Goal: Communication & Community: Answer question/provide support

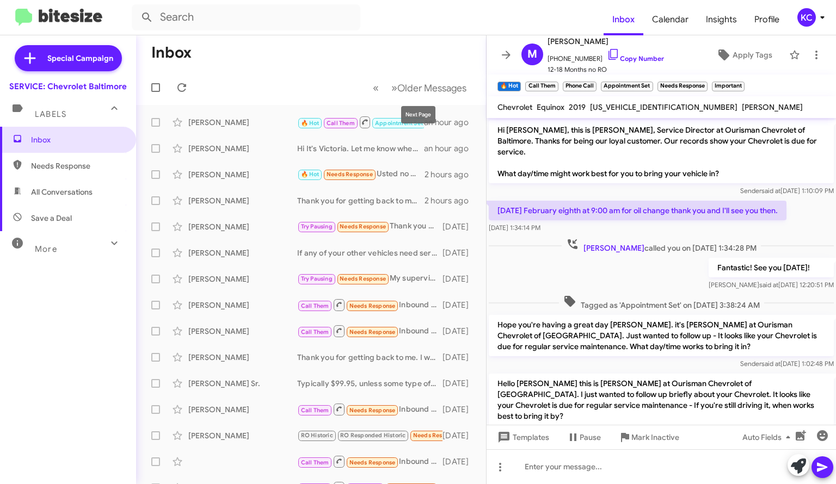
scroll to position [144, 0]
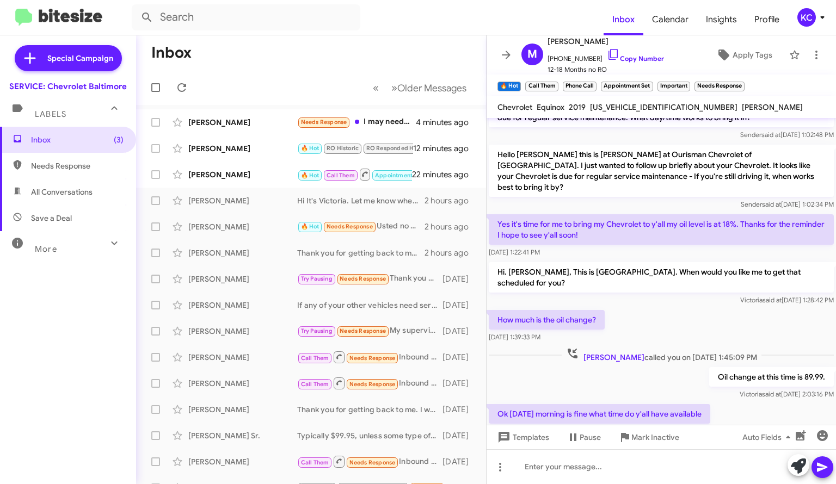
scroll to position [247, 0]
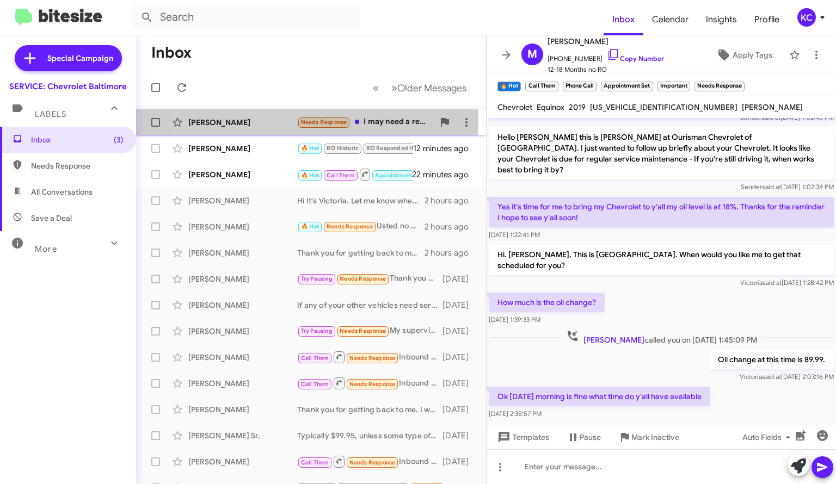
click at [256, 118] on div "[PERSON_NAME]" at bounding box center [242, 122] width 109 height 11
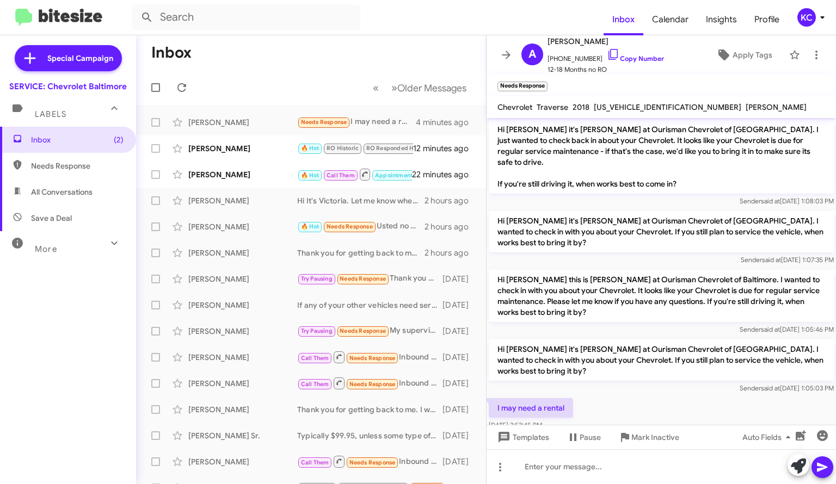
scroll to position [308, 0]
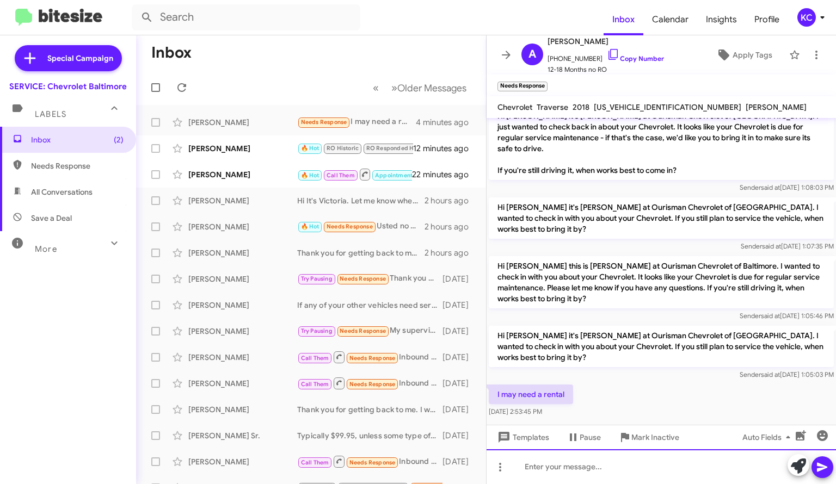
click at [582, 460] on div at bounding box center [661, 467] width 349 height 35
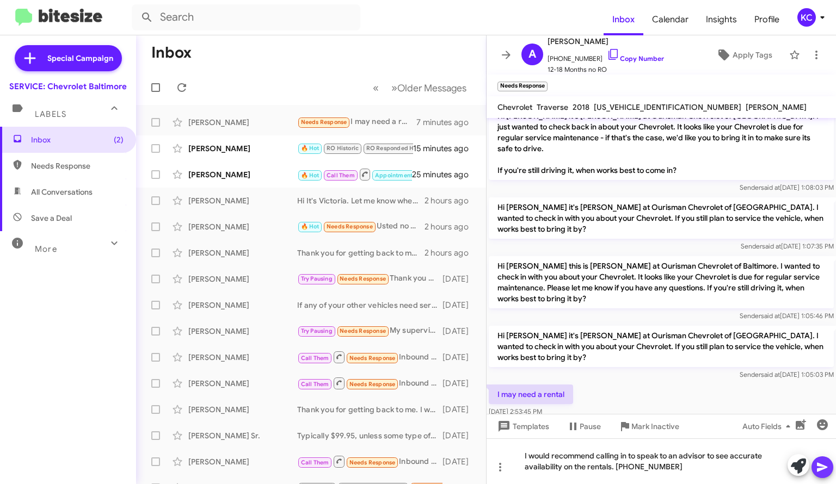
click at [823, 465] on icon at bounding box center [822, 467] width 13 height 13
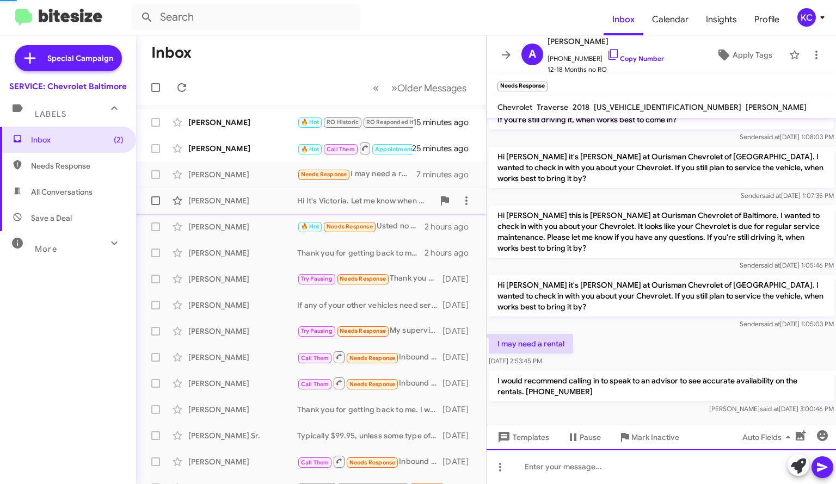
scroll to position [337, 0]
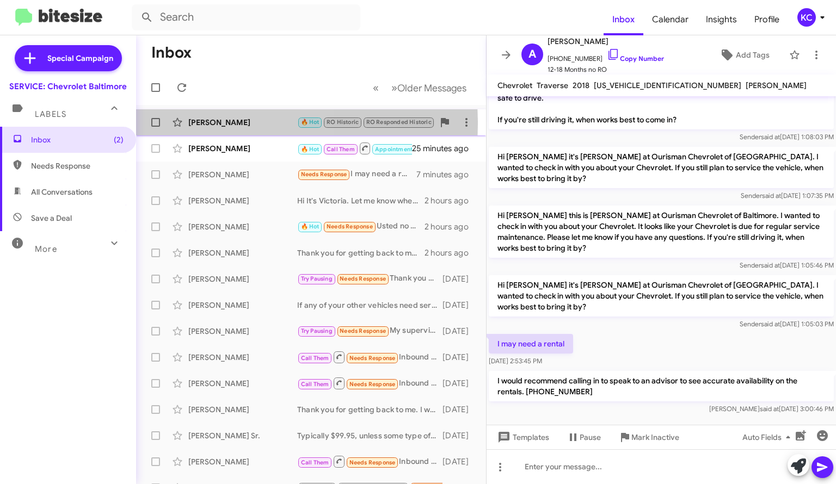
click at [198, 124] on div "[PERSON_NAME]" at bounding box center [242, 122] width 109 height 11
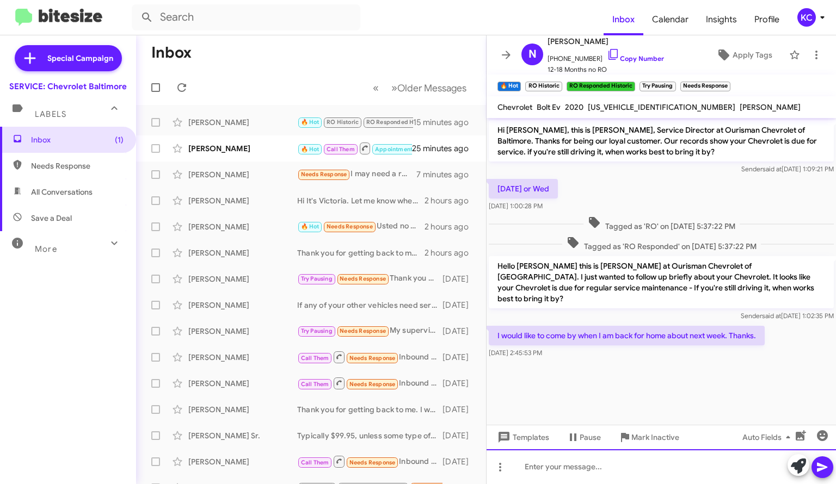
click at [614, 471] on div at bounding box center [661, 467] width 349 height 35
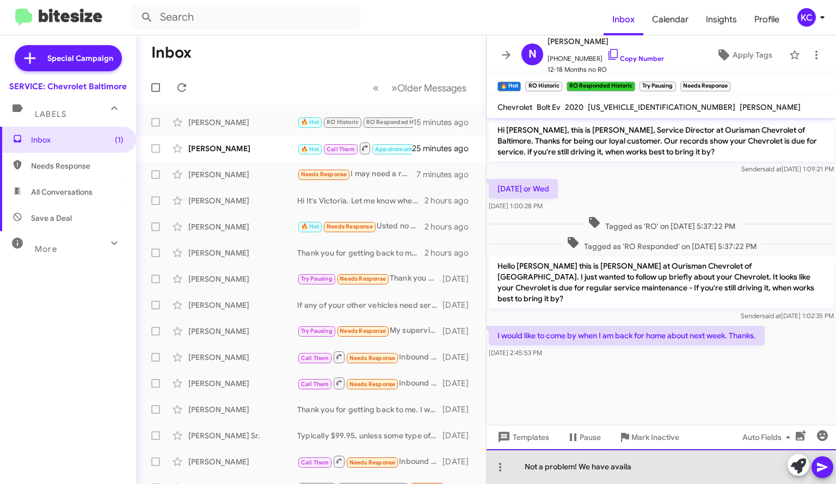
click at [653, 460] on div "Not a problem! We have availa" at bounding box center [661, 467] width 349 height 35
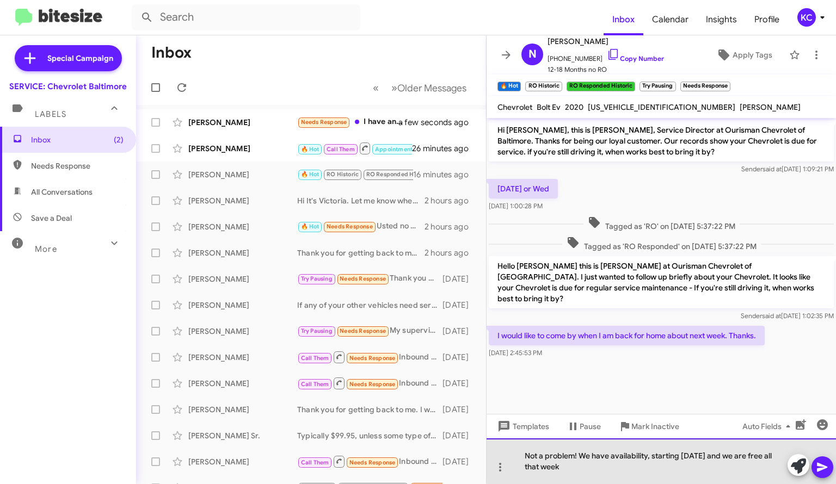
click at [713, 456] on div "Not a problem! We have availability, starting next monday and we are free all t…" at bounding box center [661, 462] width 349 height 46
click at [654, 476] on div "Not a problem! We have availability, starting next Monday and we are free all t…" at bounding box center [661, 462] width 349 height 46
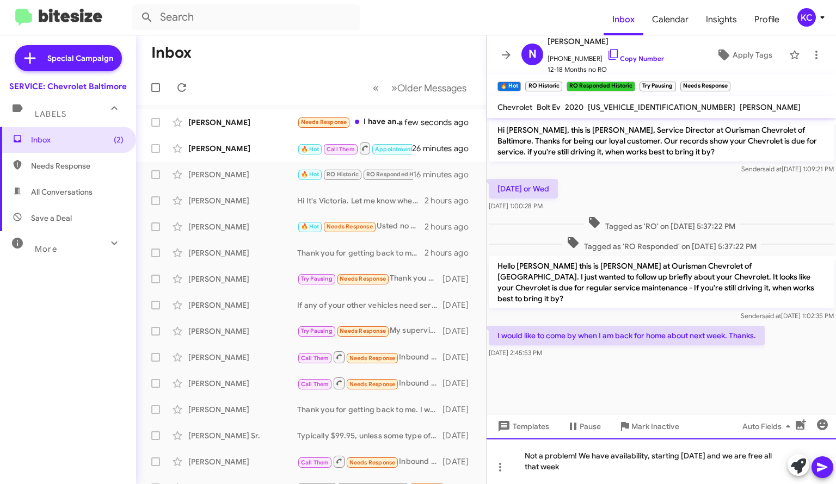
click at [647, 458] on div "Not a problem! We have availability, starting next Monday and we are free all t…" at bounding box center [661, 462] width 349 height 46
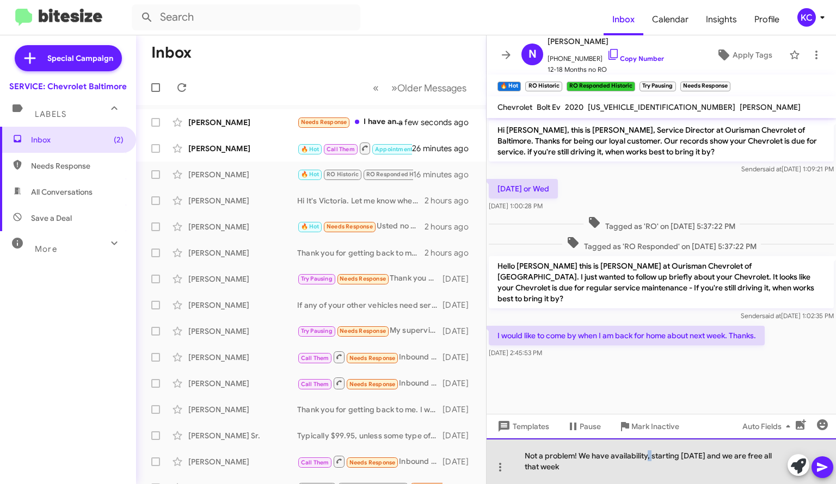
click at [647, 458] on div "Not a problem! We have availability, starting next Monday and we are free all t…" at bounding box center [661, 462] width 349 height 46
click at [746, 453] on div "Not a problem! We have availability all next week, starting next Monday and we …" at bounding box center [661, 462] width 349 height 46
click at [612, 471] on div "Not a problem! We have availability all next week, starting Monday and we are f…" at bounding box center [661, 462] width 349 height 46
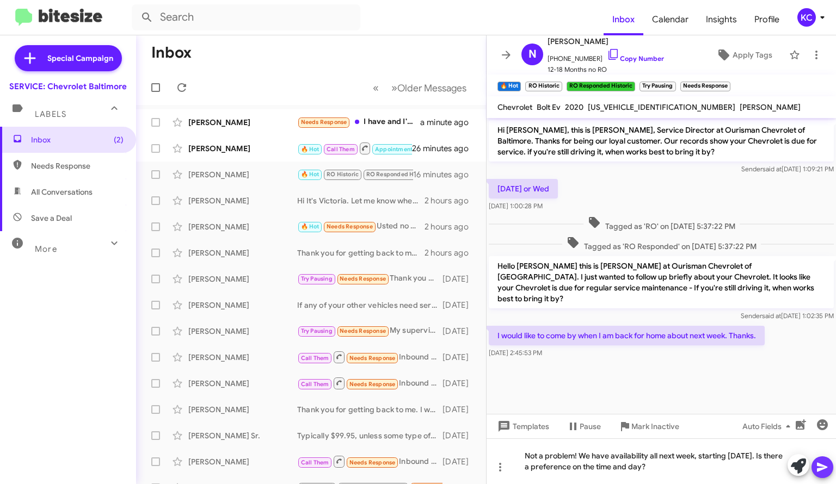
click at [820, 461] on icon at bounding box center [822, 467] width 13 height 13
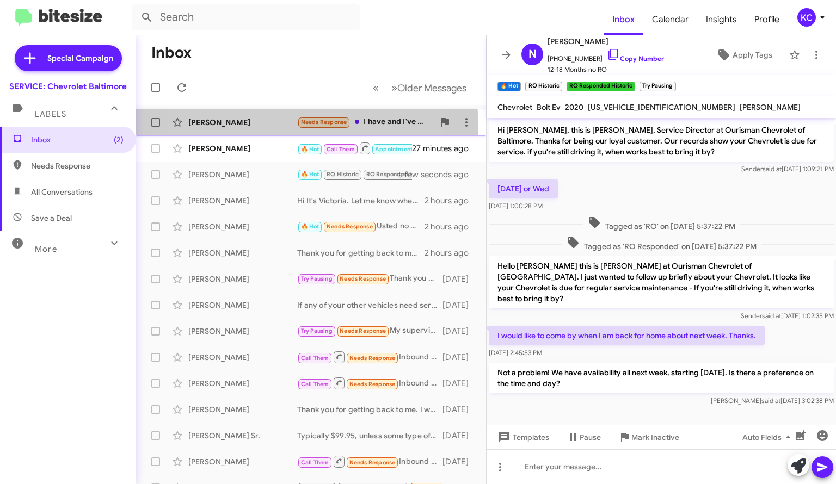
click at [254, 127] on div "[PERSON_NAME]" at bounding box center [242, 122] width 109 height 11
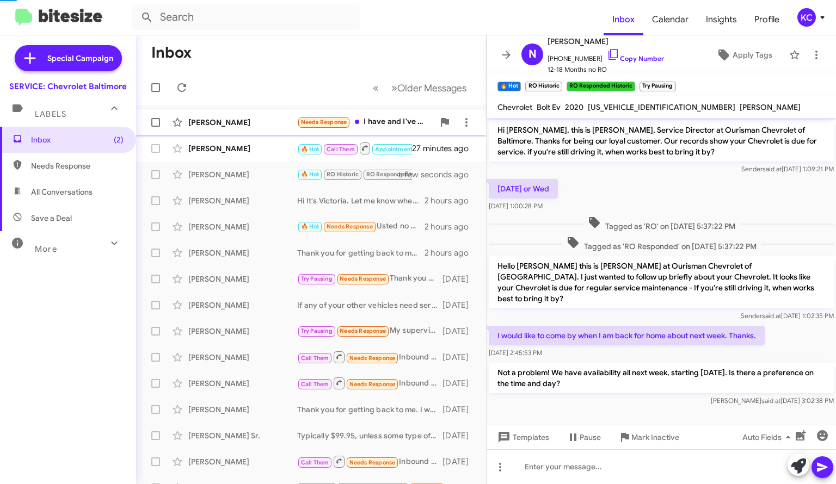
scroll to position [398, 0]
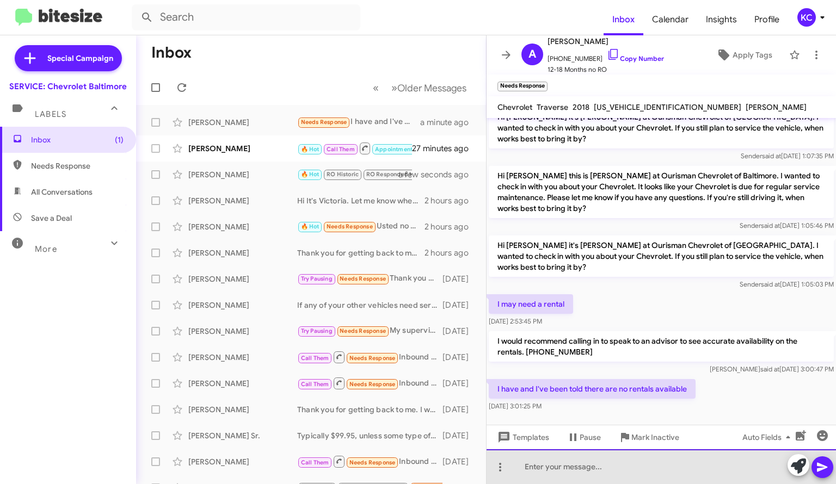
click at [561, 476] on div at bounding box center [661, 467] width 349 height 35
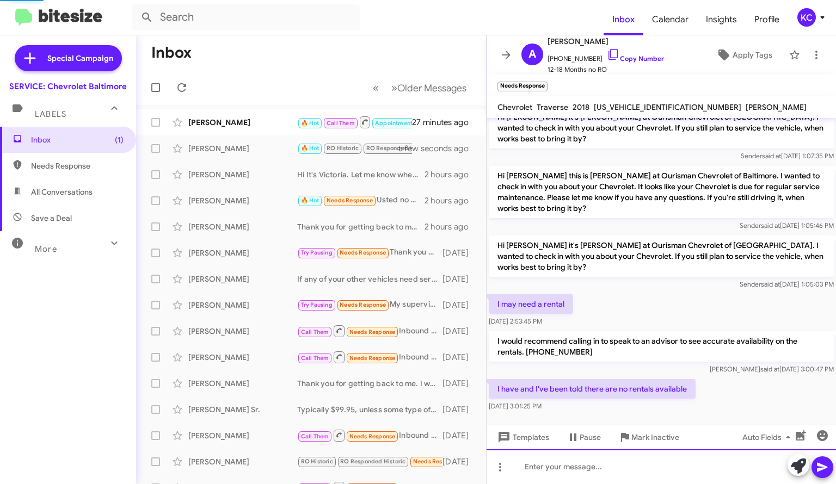
scroll to position [0, 0]
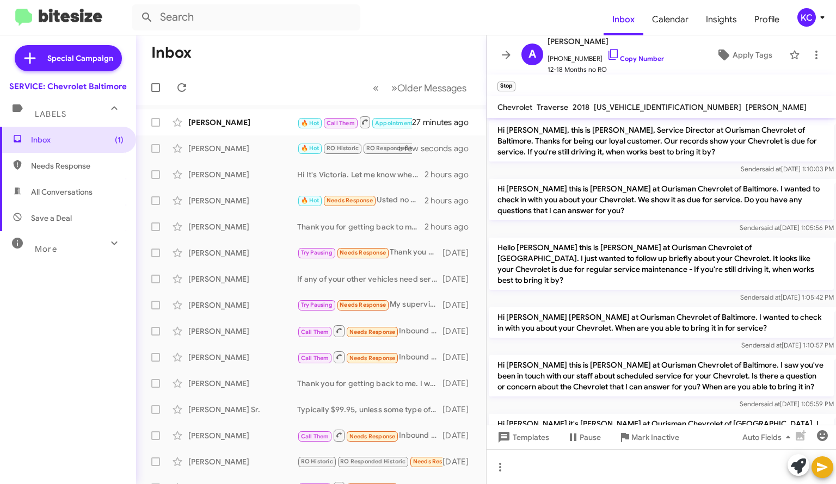
drag, startPoint x: 601, startPoint y: 229, endPoint x: 546, endPoint y: 244, distance: 56.9
click at [546, 244] on p "Hello Antoine this is Chris Merriman at Ourisman Chevrolet of Baltimore. I just…" at bounding box center [661, 264] width 345 height 52
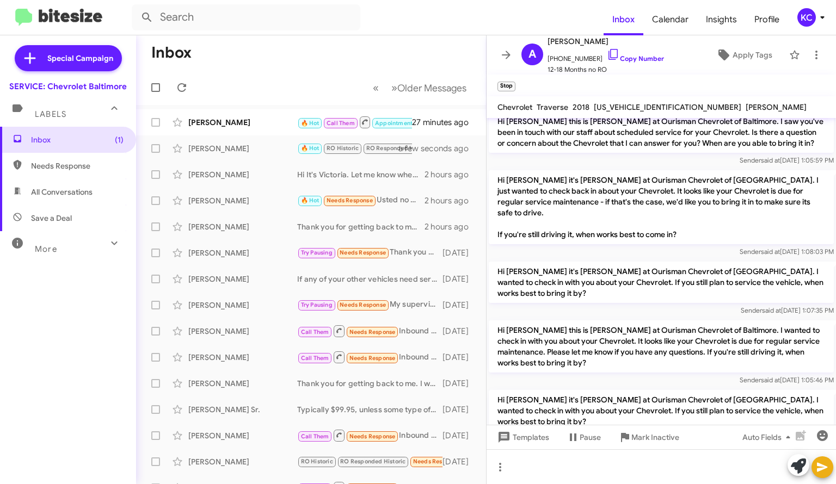
scroll to position [438, 0]
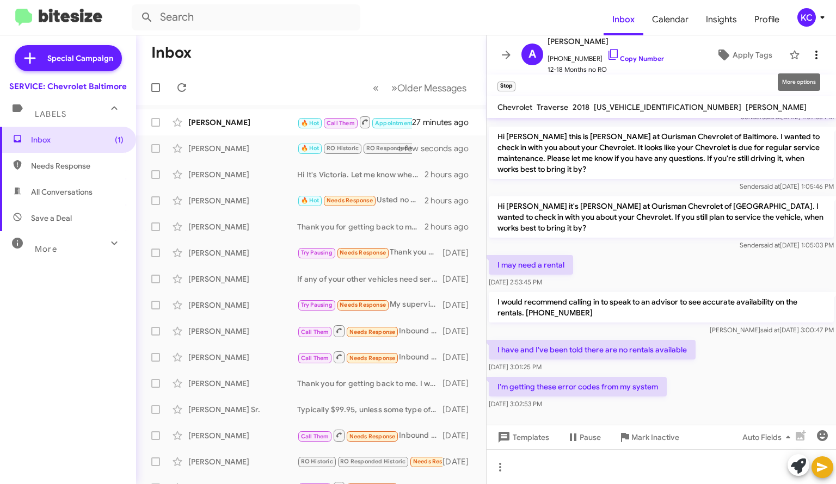
click at [810, 48] on icon at bounding box center [816, 54] width 13 height 13
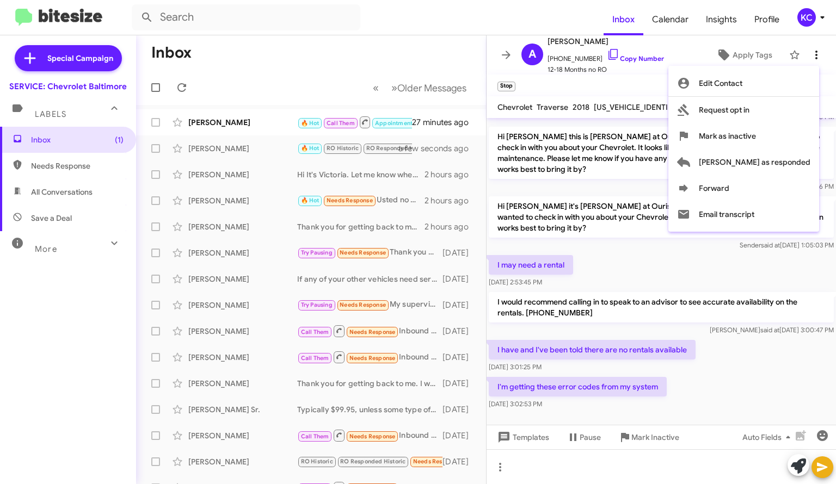
click at [806, 48] on div at bounding box center [418, 242] width 836 height 484
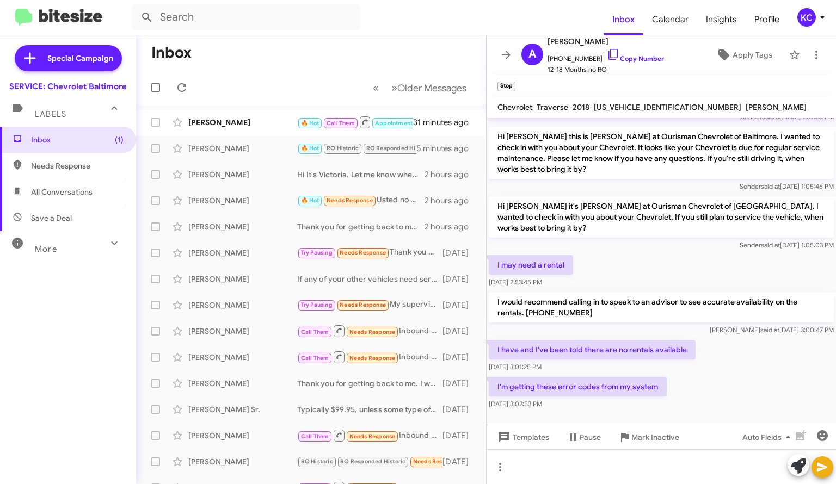
click at [611, 106] on span "1GNERGKW0JJ225575" at bounding box center [667, 107] width 147 height 10
copy span "1GNERGKW0JJ225575"
click at [810, 48] on icon at bounding box center [816, 54] width 13 height 13
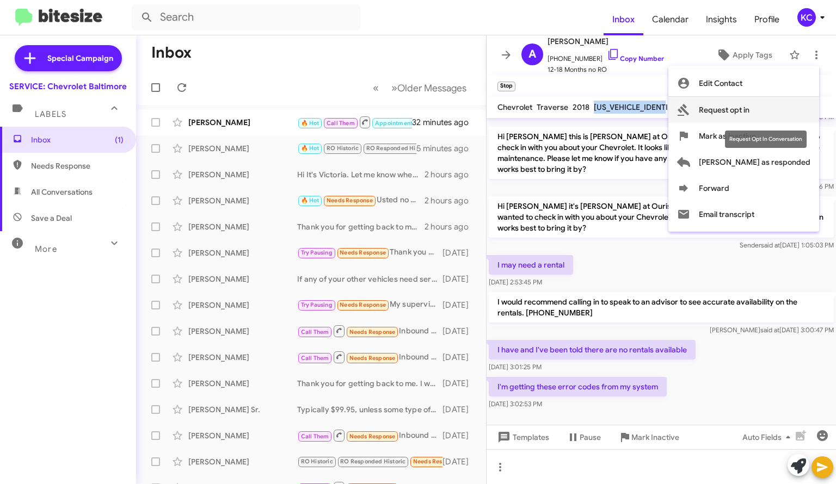
click at [749, 112] on span "Request opt in" at bounding box center [724, 110] width 51 height 26
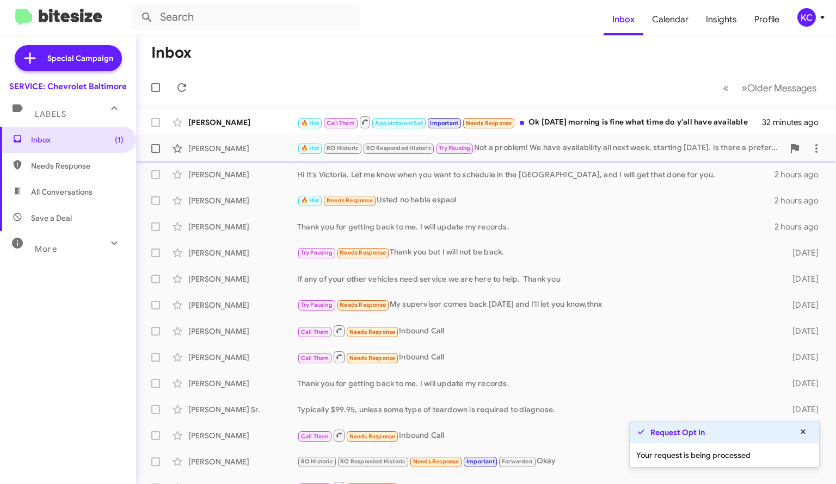
click at [521, 151] on div "🔥 Hot RO Historic RO Responded Historic Try Pausing Not a problem! We have avai…" at bounding box center [540, 148] width 487 height 13
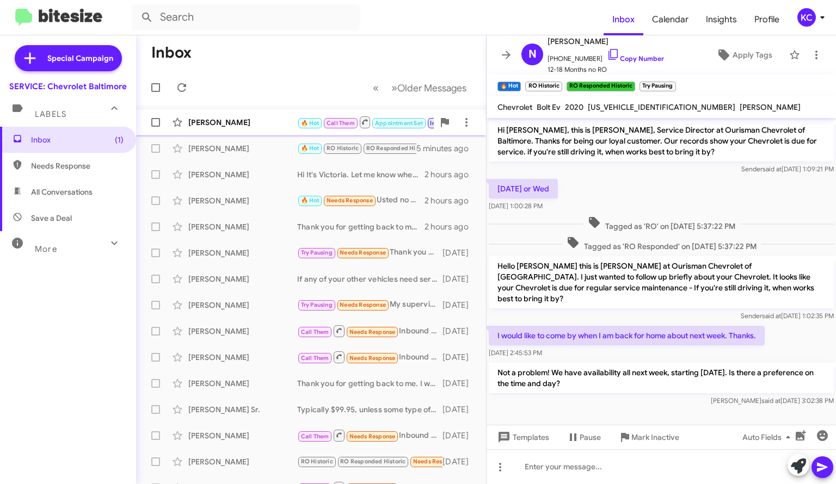
click at [244, 114] on div "Marvin Valentine 🔥 Hot Call Them Appointment Set Important Needs Response Ok Sa…" at bounding box center [311, 123] width 333 height 22
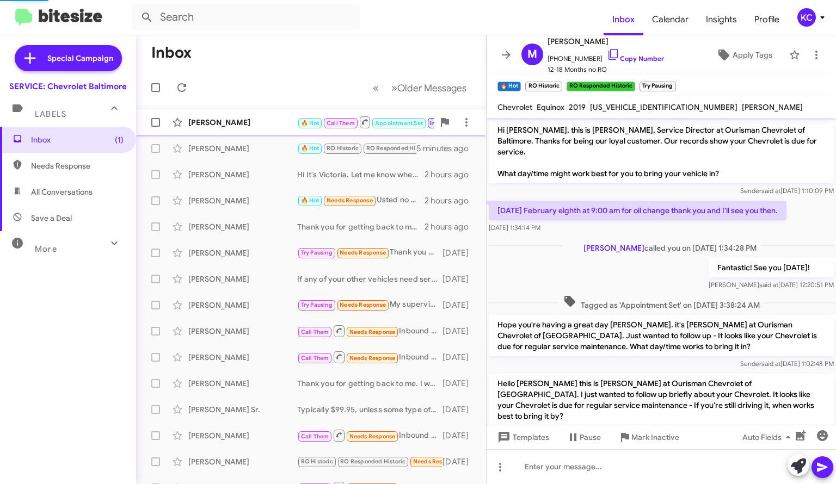
scroll to position [247, 0]
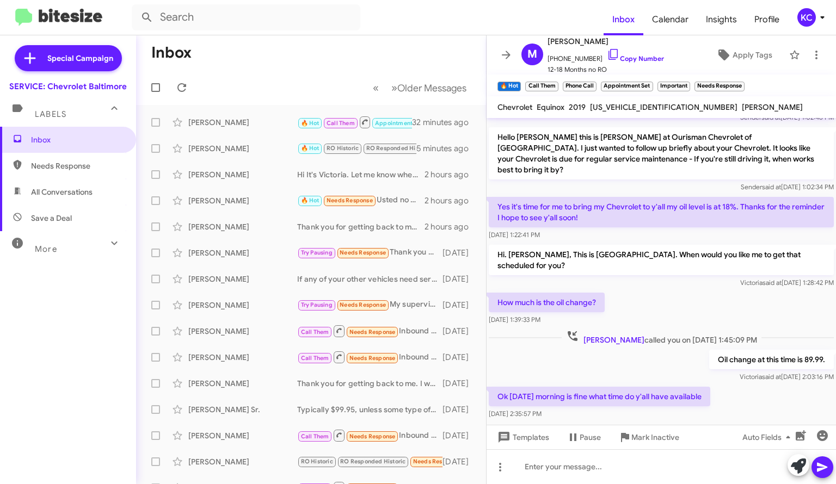
click at [54, 225] on span "Save a Deal" at bounding box center [68, 218] width 136 height 26
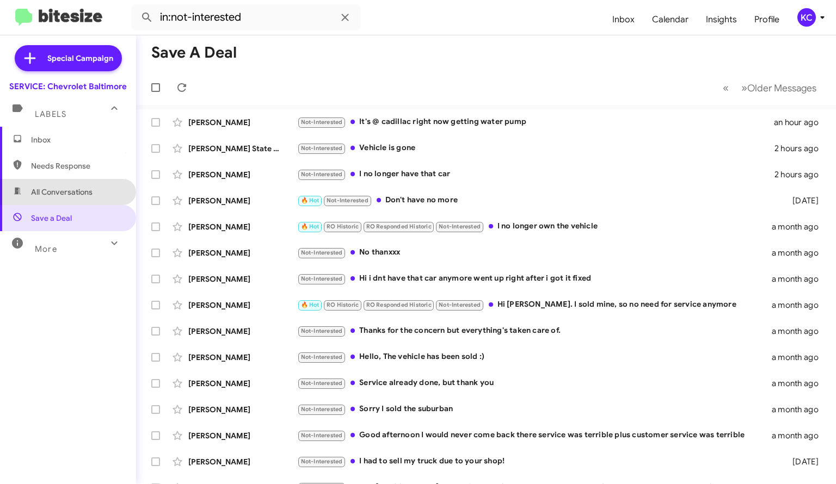
click at [85, 191] on span "All Conversations" at bounding box center [61, 192] width 61 height 11
type input "in:all-conversations"
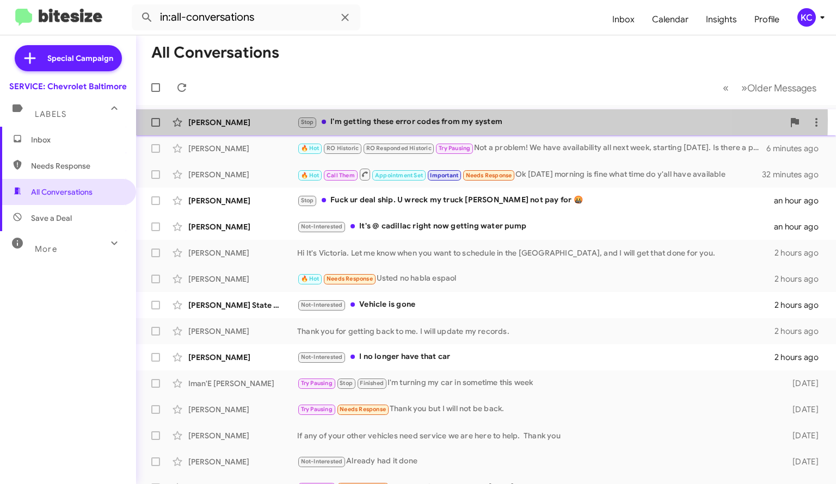
click at [365, 120] on div "Stop I'm getting these error codes from my system" at bounding box center [540, 122] width 487 height 13
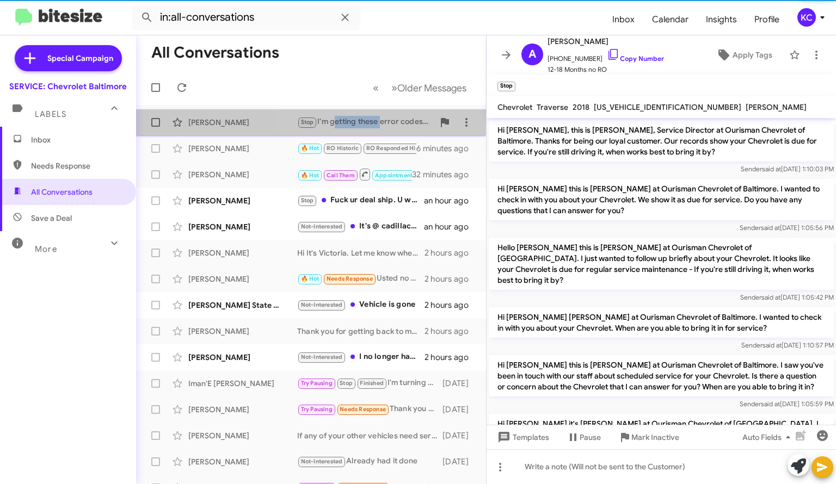
scroll to position [438, 0]
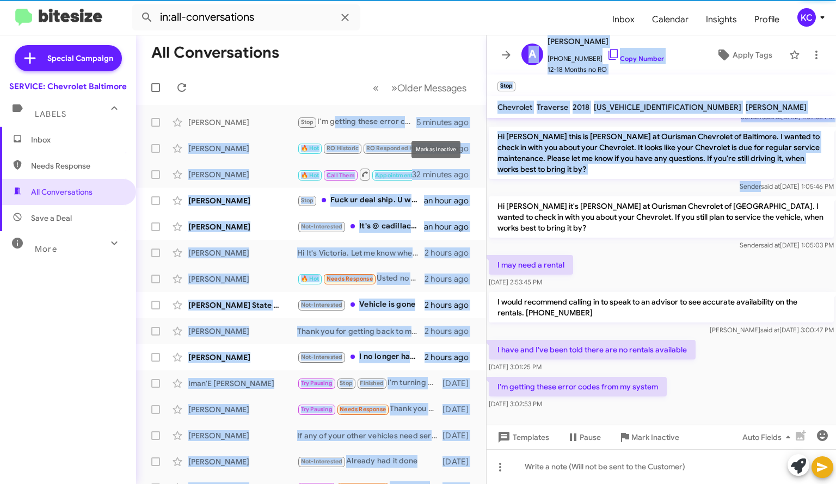
drag, startPoint x: 365, startPoint y: 120, endPoint x: 569, endPoint y: 188, distance: 215.0
click at [569, 188] on div "All Conversations « Previous » Next Older Messages Antoine Crenshaw Stop I'm ge…" at bounding box center [486, 259] width 700 height 449
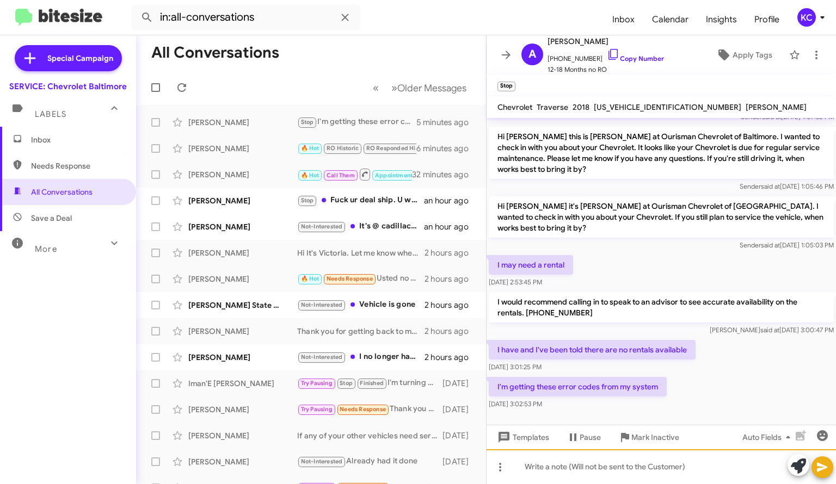
click at [588, 479] on div at bounding box center [661, 467] width 349 height 35
click at [620, 110] on span "1GNERGKW0JJ225575" at bounding box center [667, 107] width 147 height 10
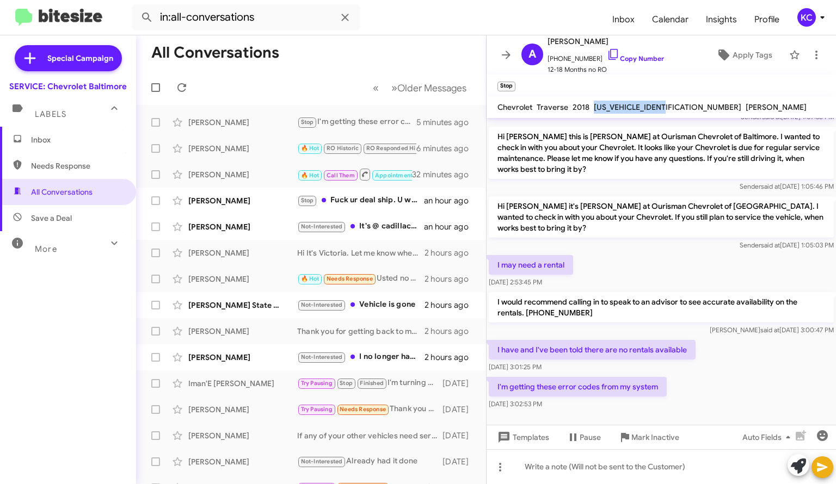
click at [620, 110] on span "1GNERGKW0JJ225575" at bounding box center [667, 107] width 147 height 10
copy span "1GNERGKW0JJ225575"
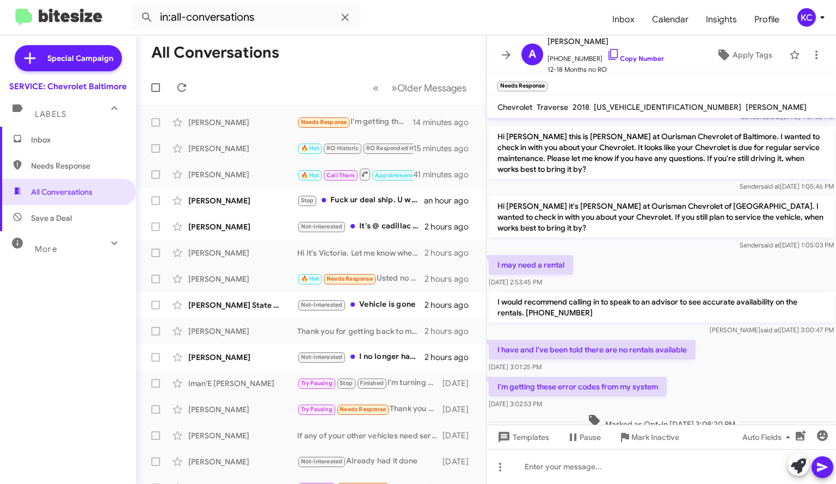
scroll to position [462, 0]
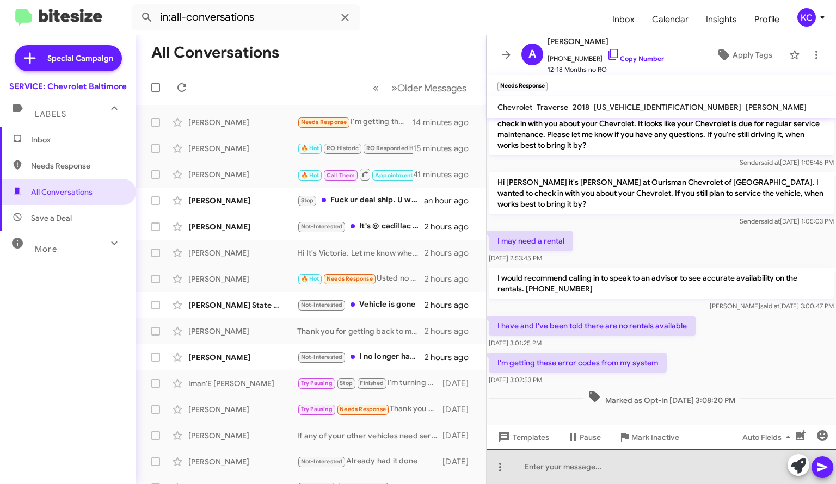
click at [614, 471] on div at bounding box center [661, 467] width 349 height 35
click at [653, 458] on div "I apologize I do not see the pictures" at bounding box center [661, 467] width 349 height 35
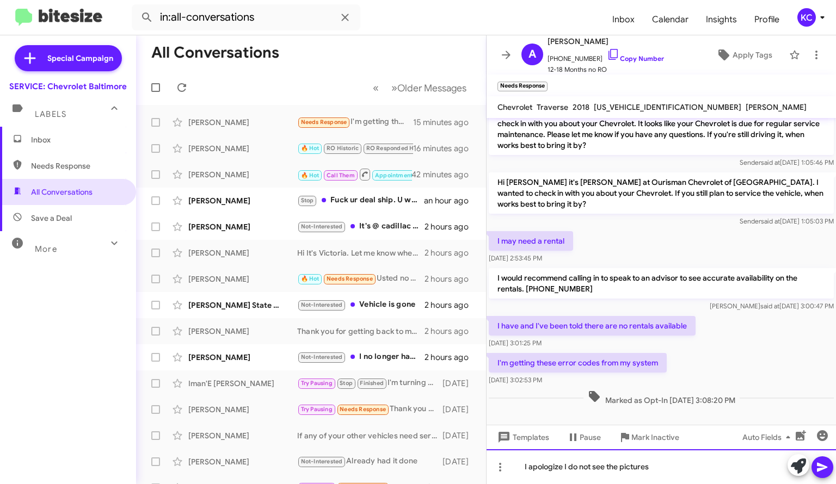
click at [659, 472] on div "I apologize I do not see the pictures" at bounding box center [661, 467] width 349 height 35
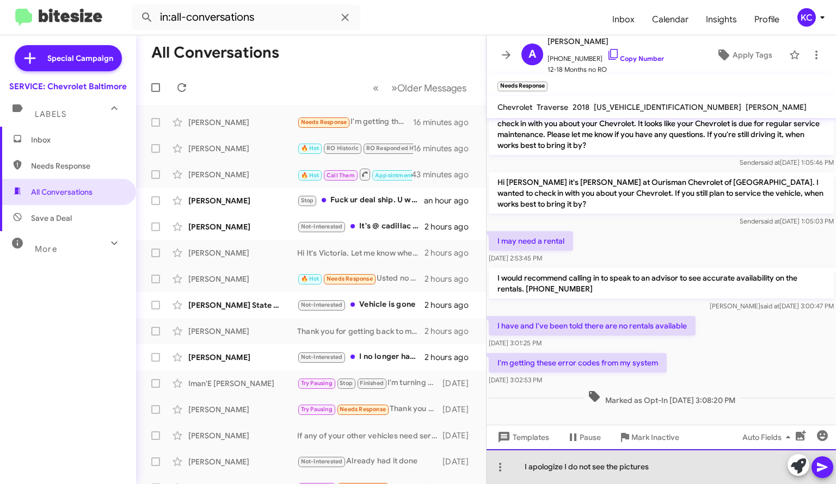
click at [684, 474] on div "I apologize I do not see the pictures" at bounding box center [661, 467] width 349 height 35
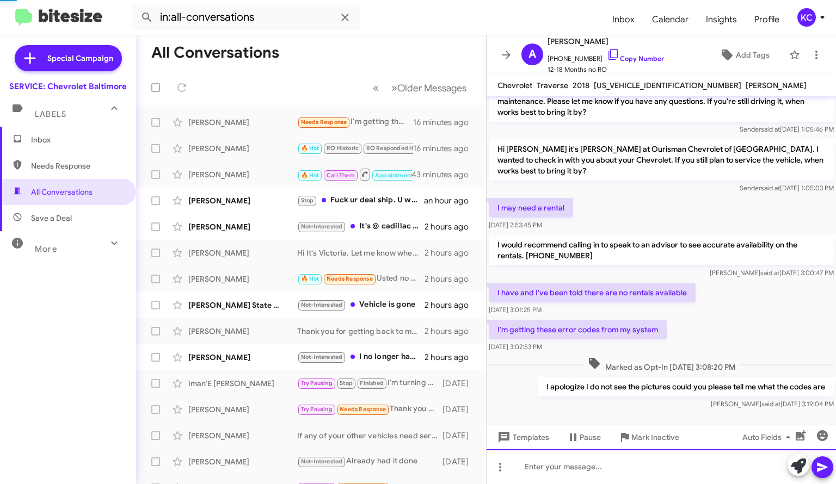
scroll to position [479, 0]
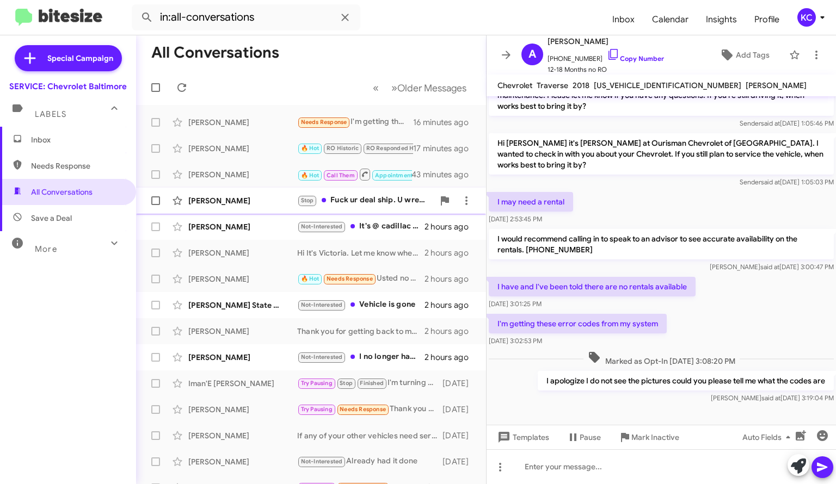
click at [339, 197] on div "Stop Fuck ur deal ship. U wreck my truck wold not pay for 🤬" at bounding box center [365, 200] width 137 height 13
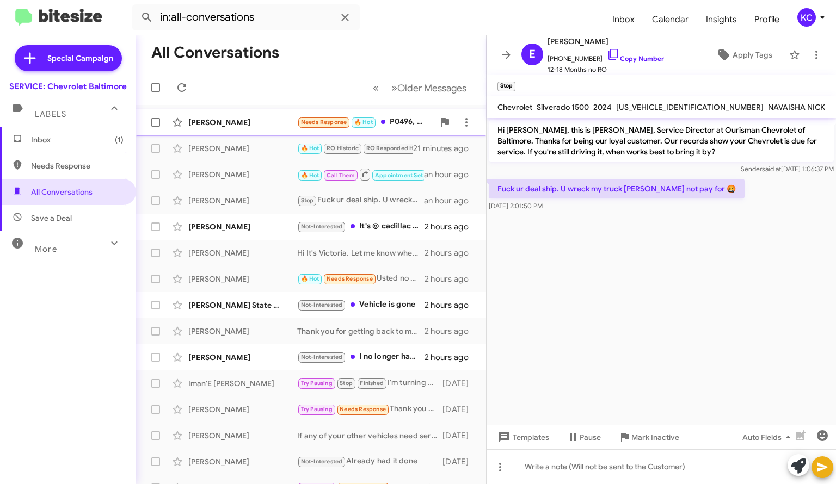
click at [244, 116] on div "Antoine Crenshaw Needs Response 🔥 Hot P0496, U0100, U0121, B101D-F2,U0078, U014…" at bounding box center [311, 123] width 333 height 22
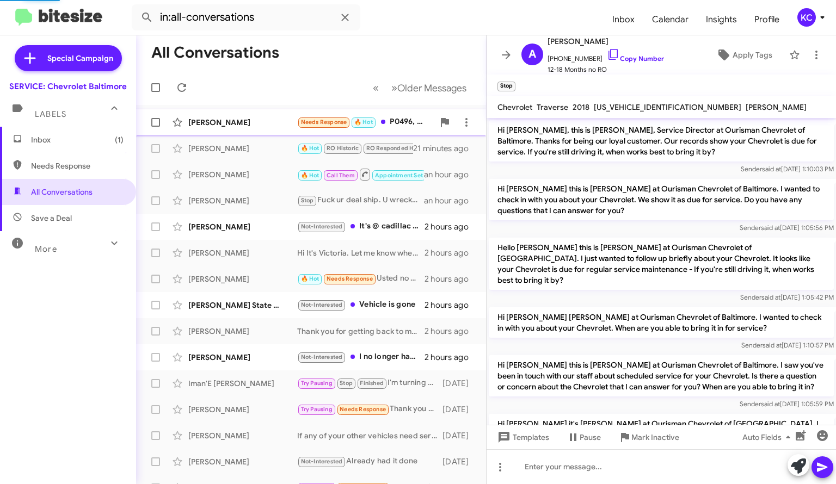
scroll to position [540, 0]
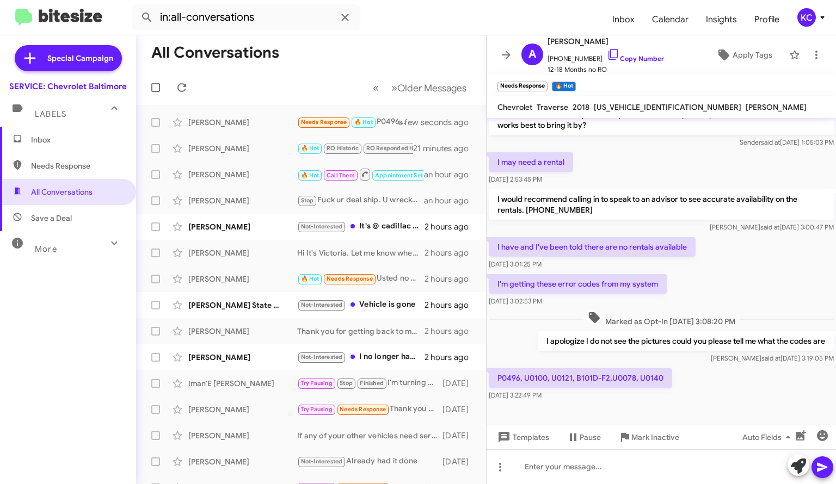
click at [669, 368] on p "P0496, U0100, U0121, B101D-F2,U0078, U0140" at bounding box center [580, 378] width 183 height 20
drag, startPoint x: 663, startPoint y: 356, endPoint x: 495, endPoint y: 355, distance: 167.6
click at [495, 368] on p "P0496, U0100, U0121, B101D-F2,U0078, U0140" at bounding box center [580, 378] width 183 height 20
copy p "P0496, U0100, U0121, B101D-F2,U0078, U0140"
click at [591, 467] on div at bounding box center [661, 467] width 349 height 35
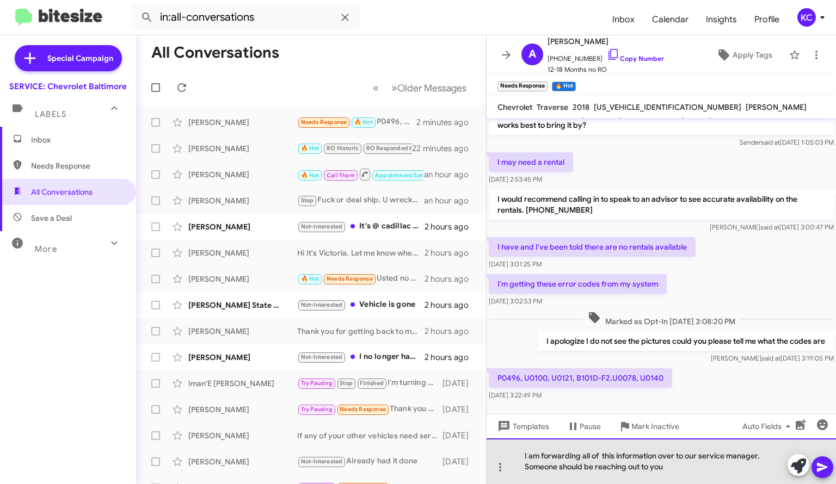
click at [518, 452] on div "I am forwarding all of this information over to our service manager. Someone sh…" at bounding box center [661, 462] width 349 height 46
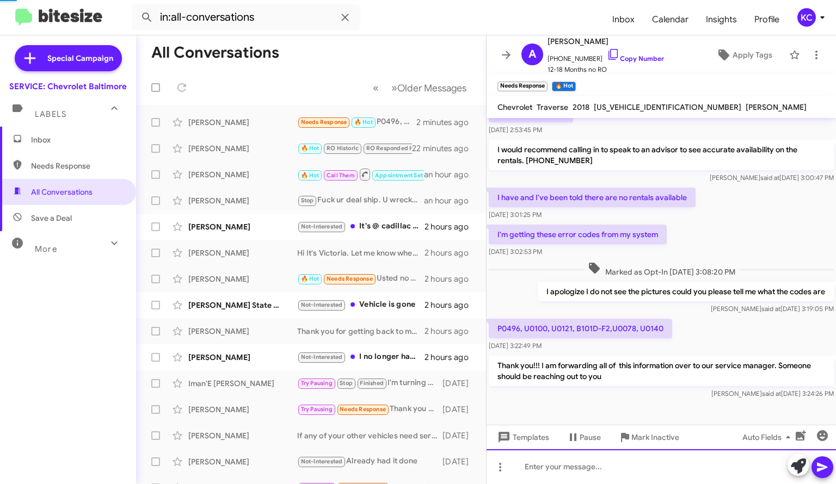
scroll to position [591, 0]
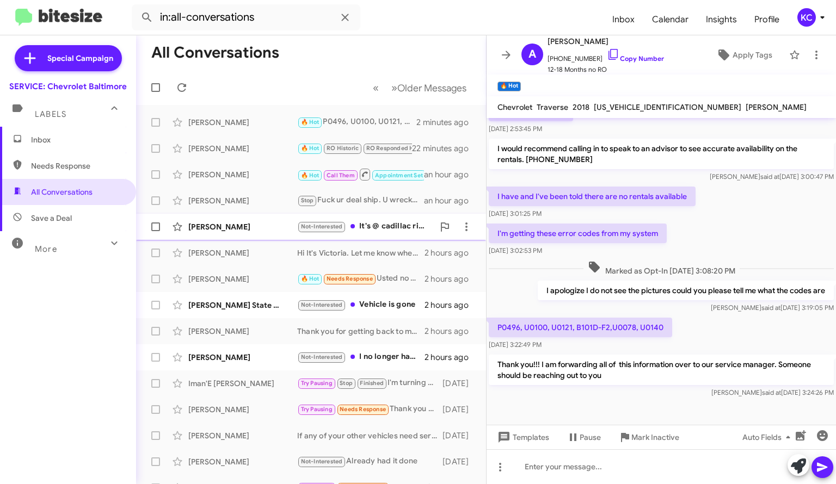
click at [376, 228] on div "Not-Interested It's @ cadillac right now getting water pump" at bounding box center [365, 226] width 137 height 13
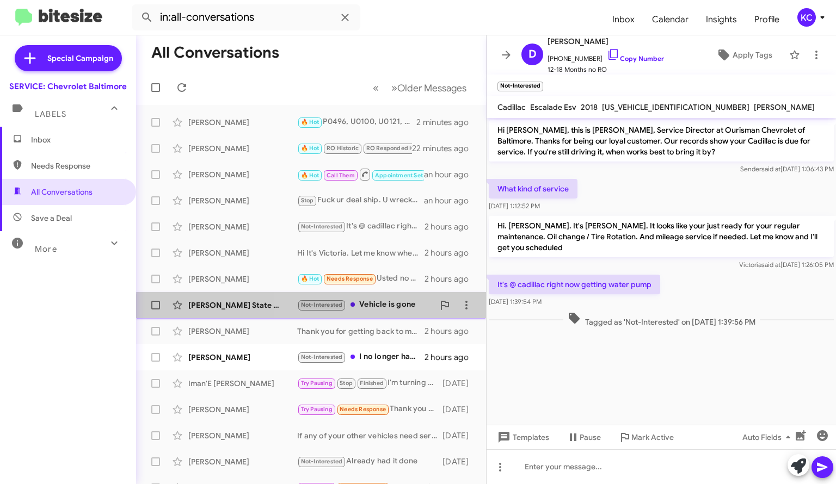
click at [366, 309] on div "Not-Interested Vehicle is gone" at bounding box center [365, 305] width 137 height 13
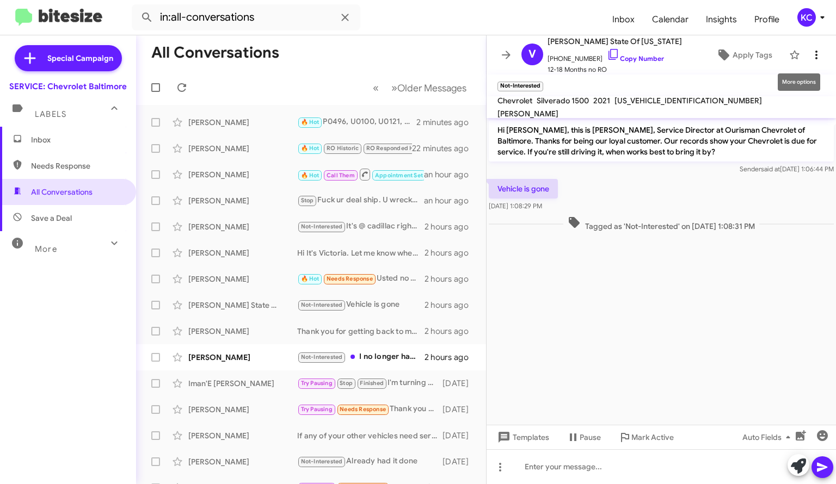
click at [810, 53] on icon at bounding box center [816, 54] width 13 height 13
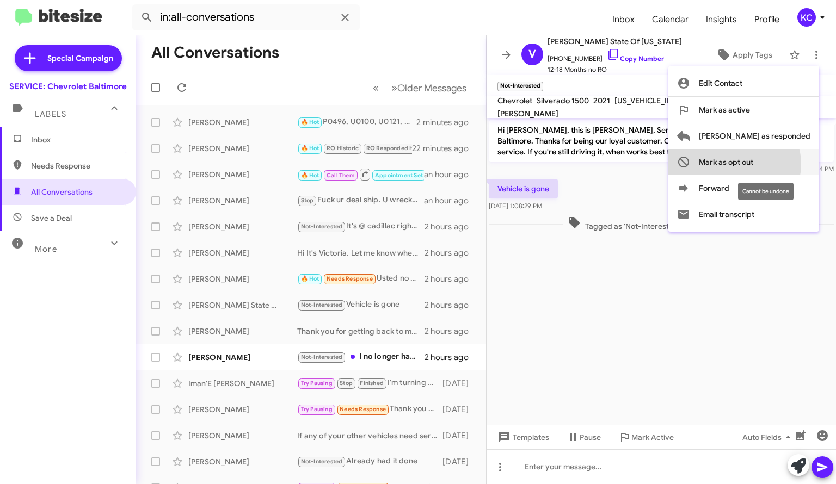
click at [753, 164] on span "Mark as opt out" at bounding box center [726, 162] width 54 height 26
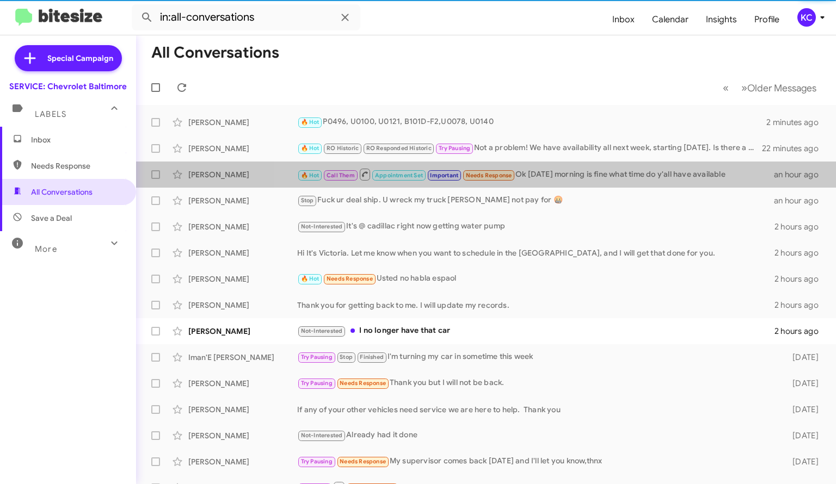
click at [0, 0] on li at bounding box center [0, 0] width 0 height 0
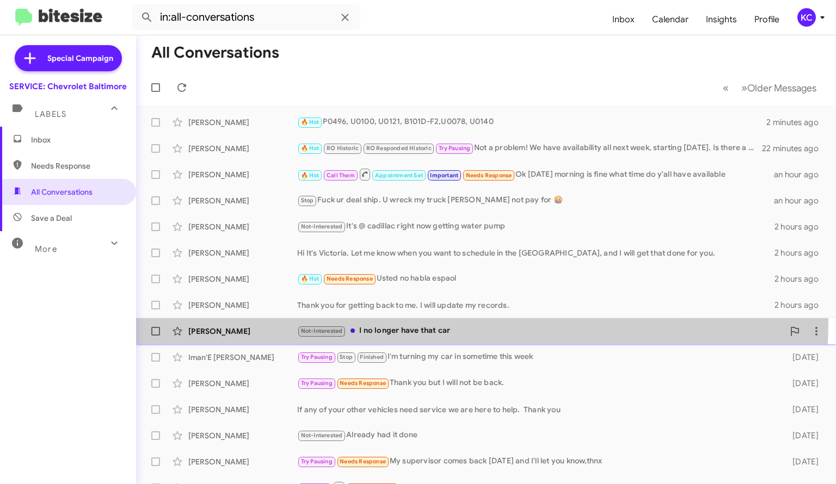
click at [407, 321] on div "Katherine Joyner Not-Interested I no longer have that car 2 hours ago" at bounding box center [486, 332] width 682 height 22
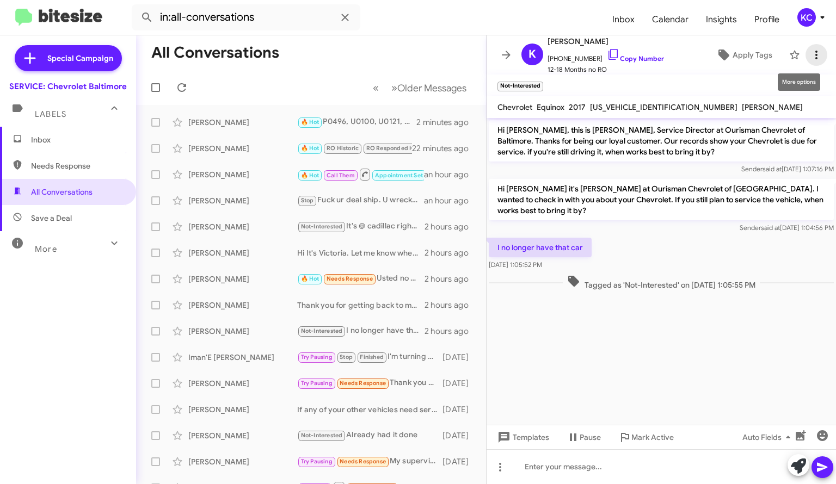
click at [808, 46] on button at bounding box center [816, 55] width 22 height 22
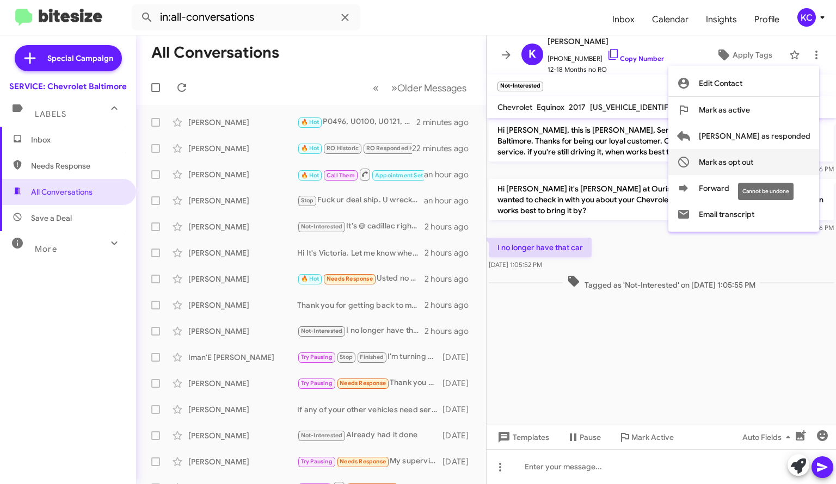
click at [753, 165] on span "Mark as opt out" at bounding box center [726, 162] width 54 height 26
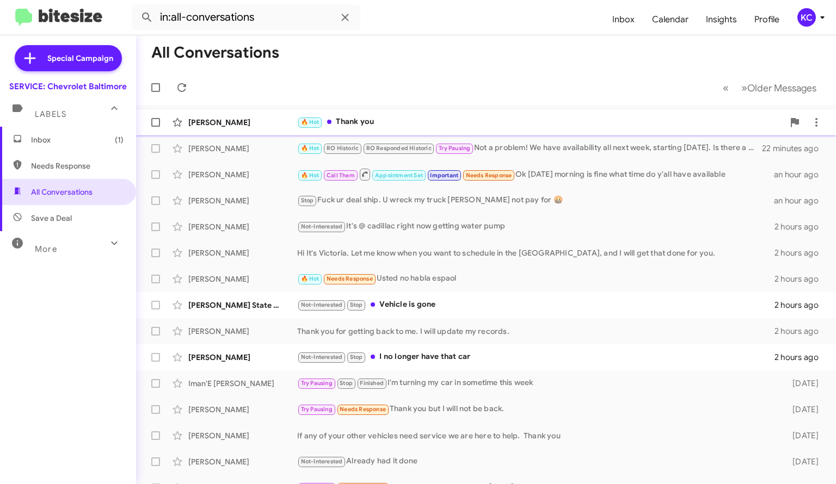
click at [366, 123] on div "🔥 Hot Thank you" at bounding box center [540, 122] width 487 height 13
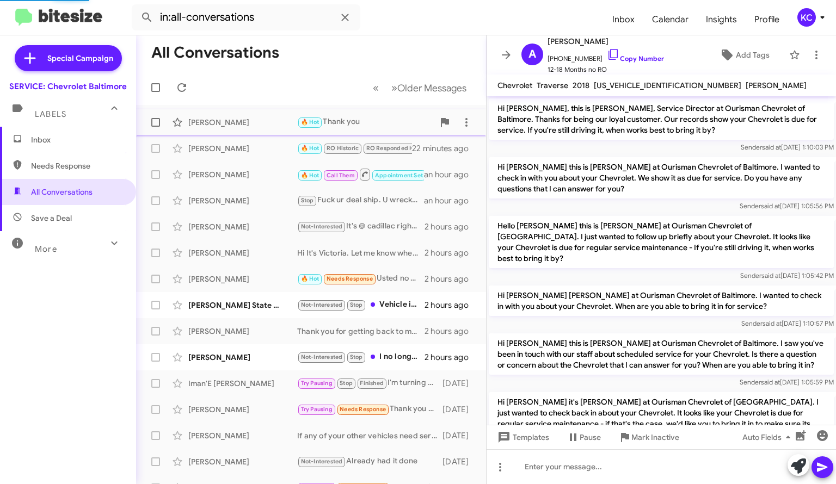
scroll to position [610, 0]
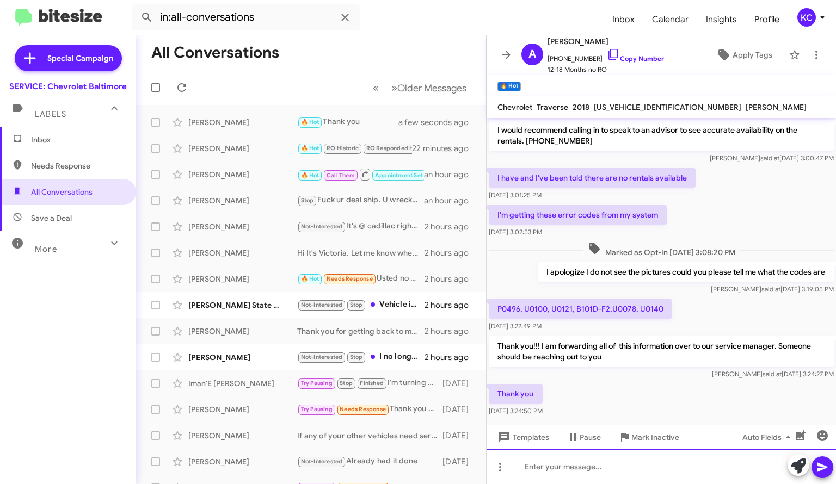
click at [539, 466] on div at bounding box center [661, 467] width 349 height 35
click at [819, 466] on icon at bounding box center [822, 467] width 13 height 13
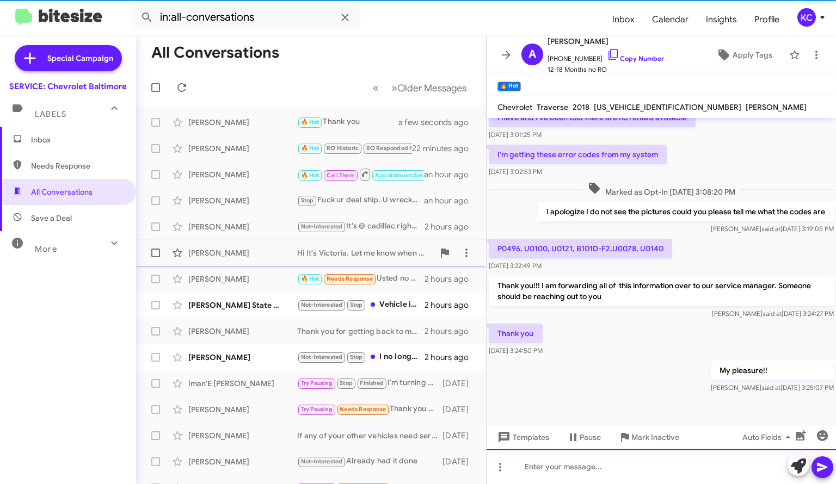
scroll to position [670, 0]
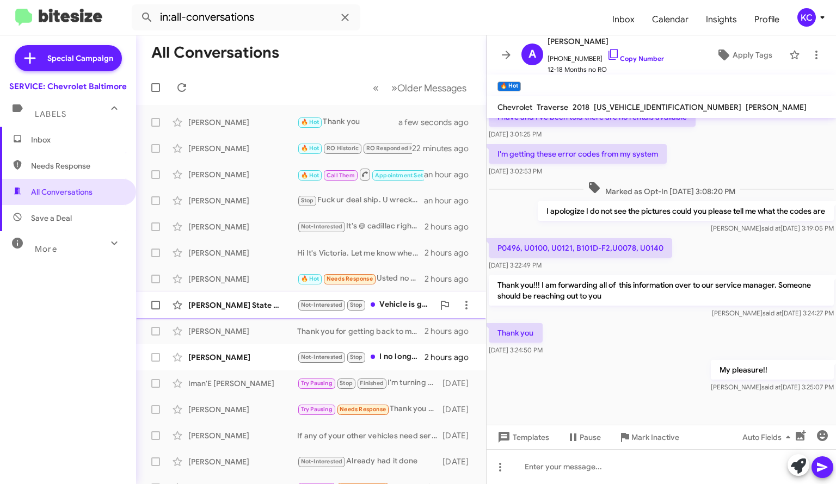
click at [401, 303] on div "Not-Interested Stop Vehicle is gone" at bounding box center [365, 305] width 137 height 13
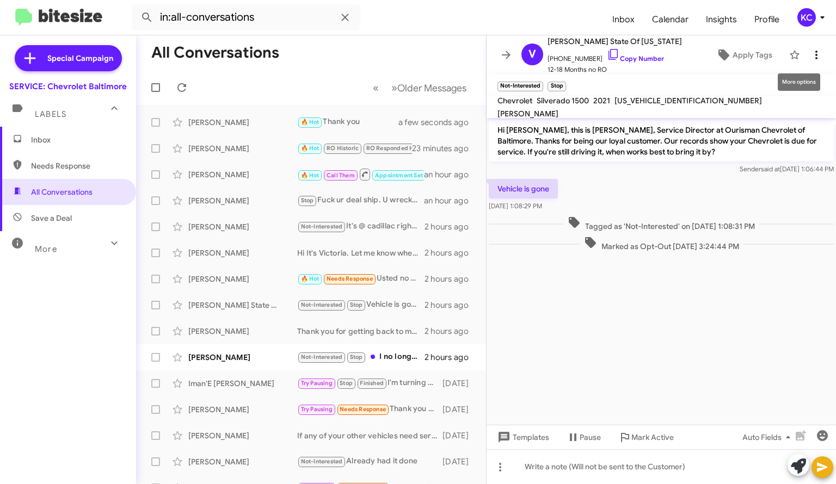
click at [807, 47] on button at bounding box center [816, 55] width 22 height 22
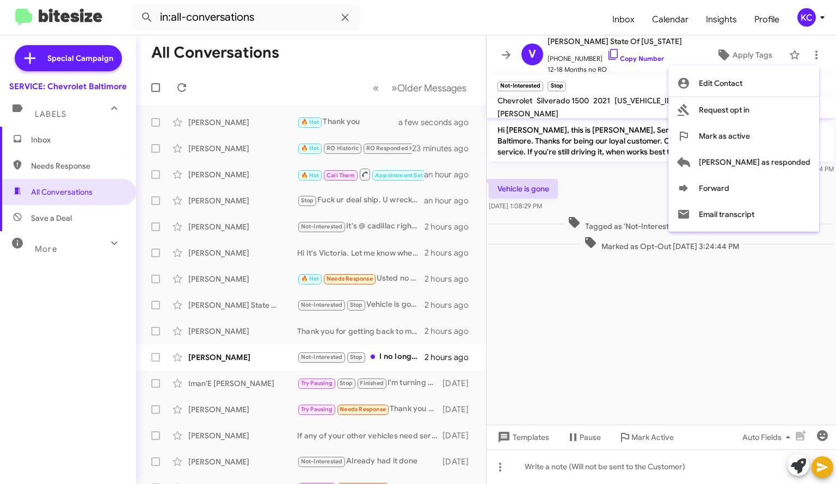
click at [387, 351] on div at bounding box center [418, 242] width 836 height 484
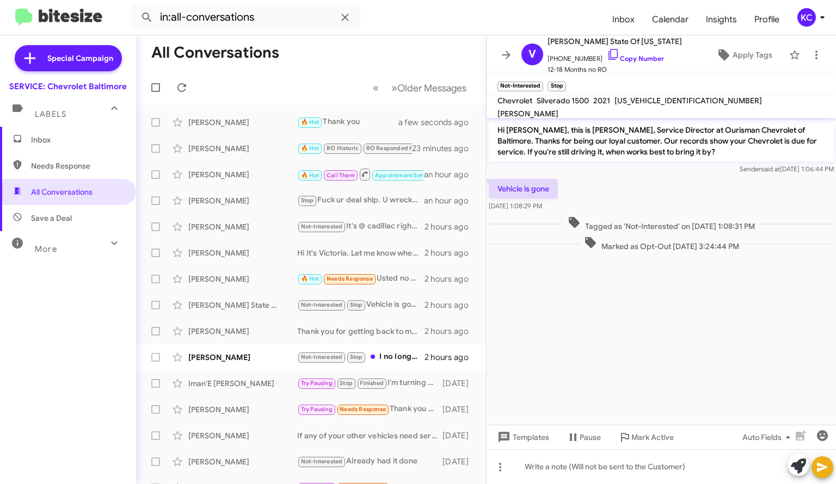
click at [387, 351] on div "Not-Interested Stop I no longer have that car" at bounding box center [360, 357] width 127 height 13
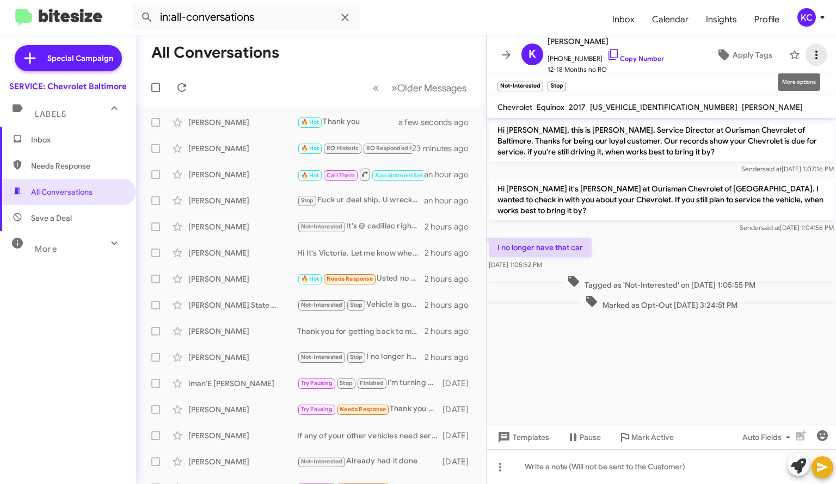
click at [810, 51] on icon at bounding box center [816, 54] width 13 height 13
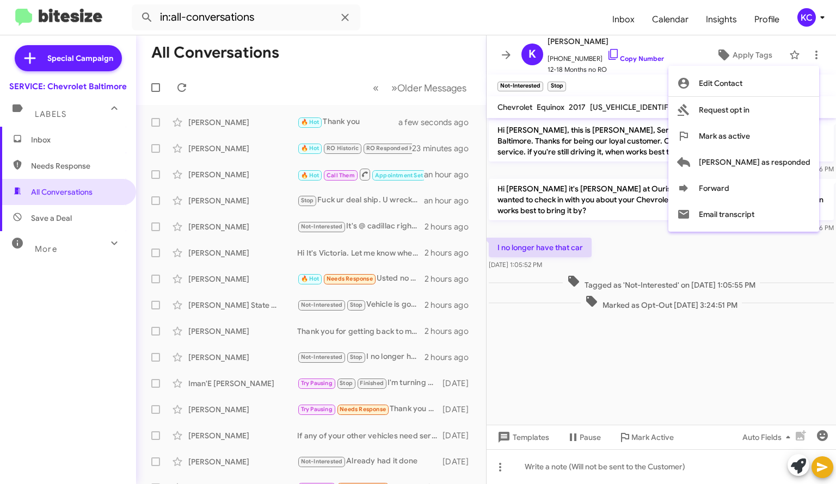
click at [597, 311] on div at bounding box center [418, 242] width 836 height 484
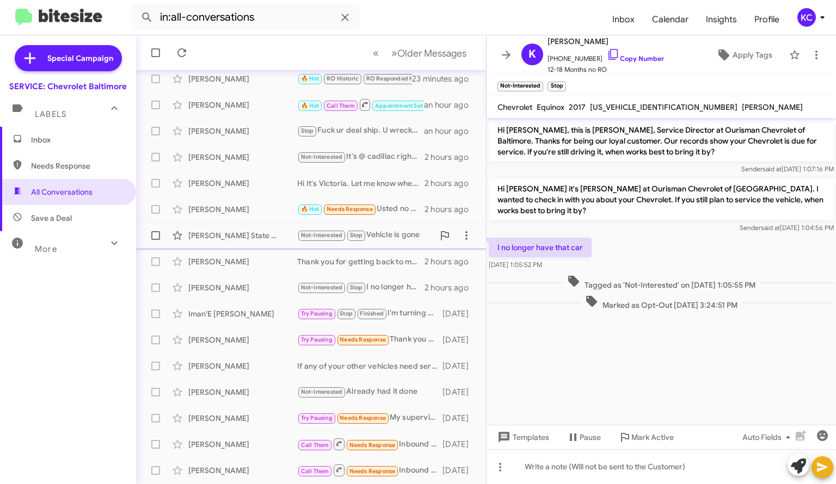
scroll to position [147, 0]
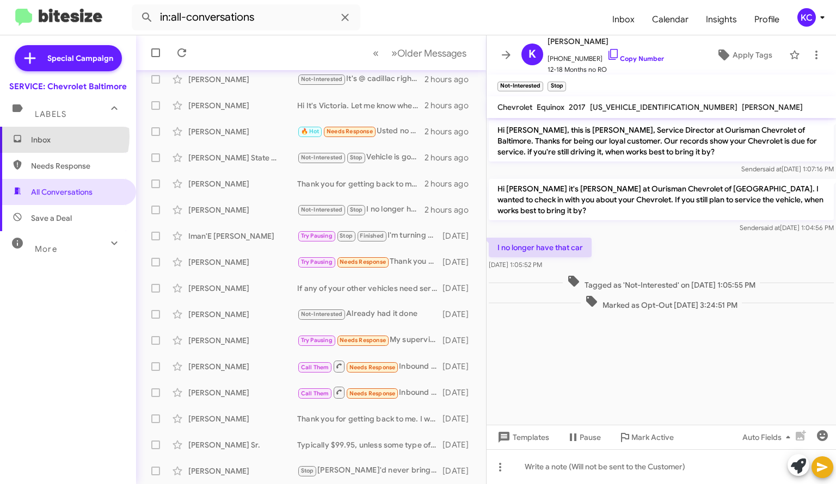
click at [56, 137] on span "Inbox" at bounding box center [77, 139] width 93 height 11
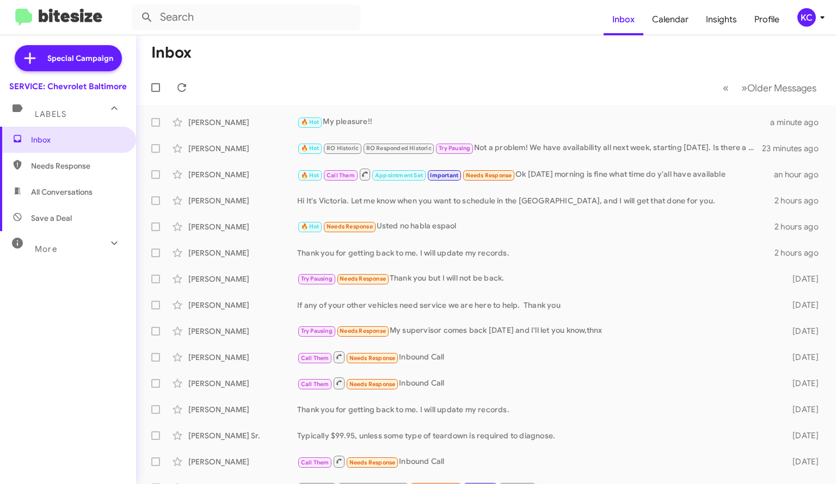
click at [810, 19] on div "KC" at bounding box center [806, 17] width 19 height 19
click at [804, 19] on div "KC" at bounding box center [806, 17] width 19 height 19
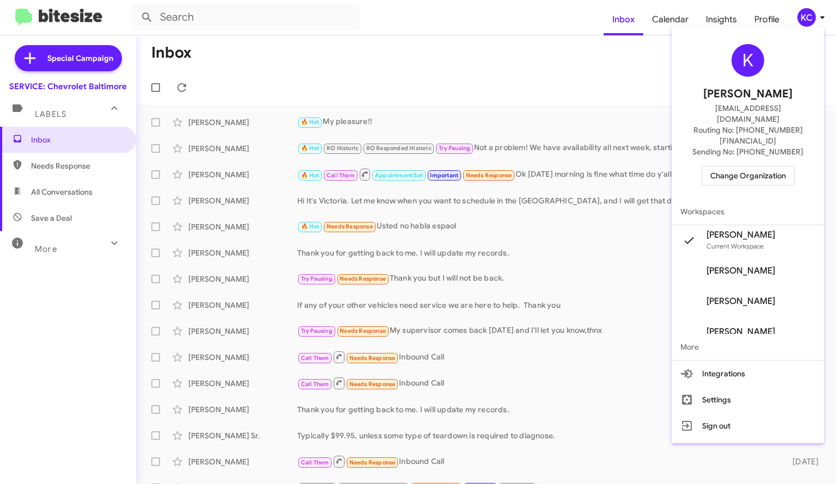
click at [801, 15] on div at bounding box center [418, 242] width 836 height 484
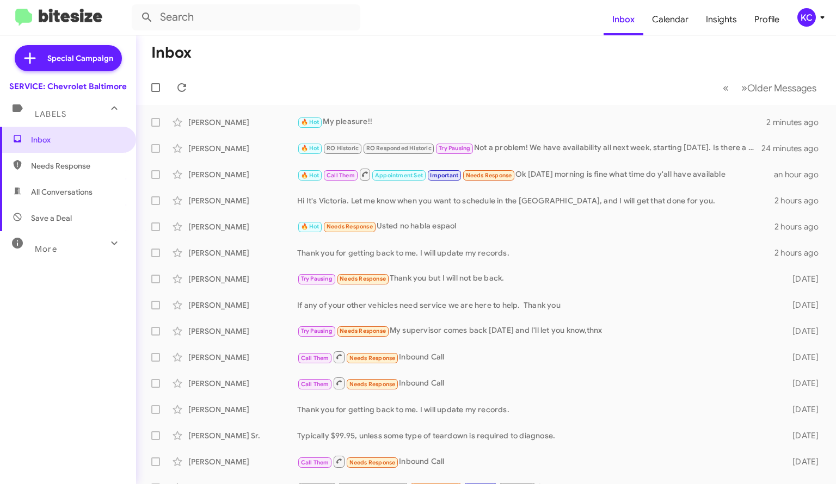
click at [804, 18] on div "KC" at bounding box center [806, 17] width 19 height 19
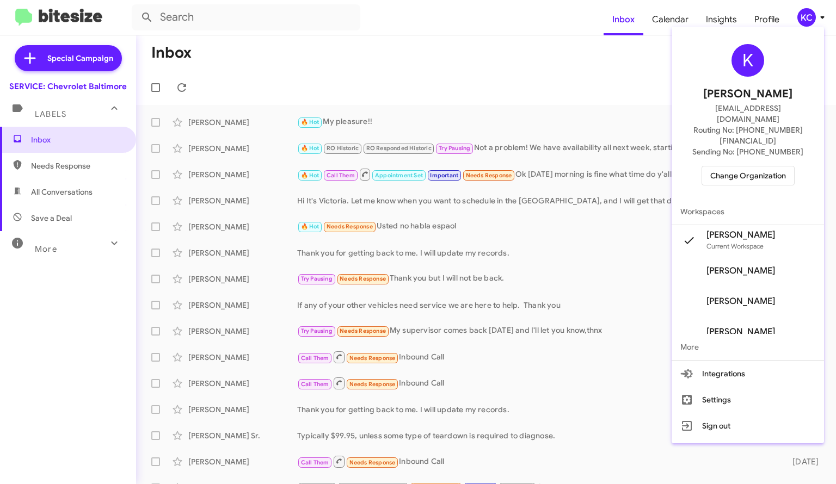
click at [777, 167] on span "Change Organization" at bounding box center [748, 176] width 76 height 19
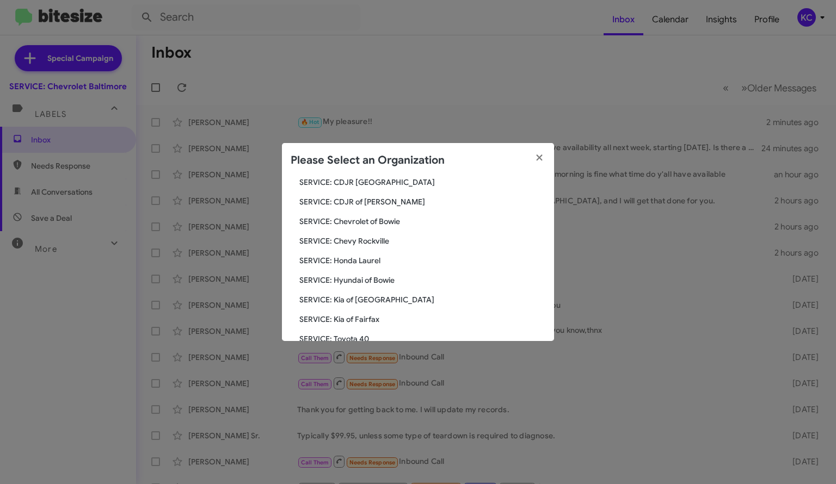
scroll to position [88, 0]
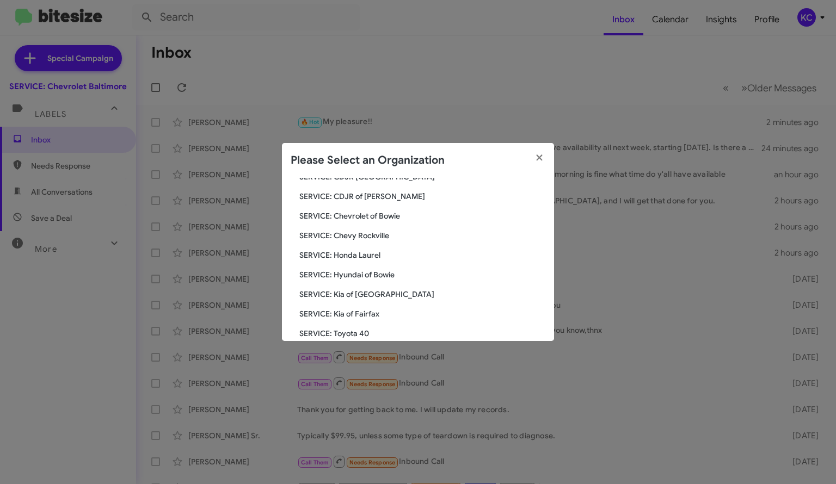
click at [353, 264] on div "Search SERVICE: Chevrolet Baltimore Current Org SERVICE: CDJR Baltimore SERVICE…" at bounding box center [418, 259] width 272 height 163
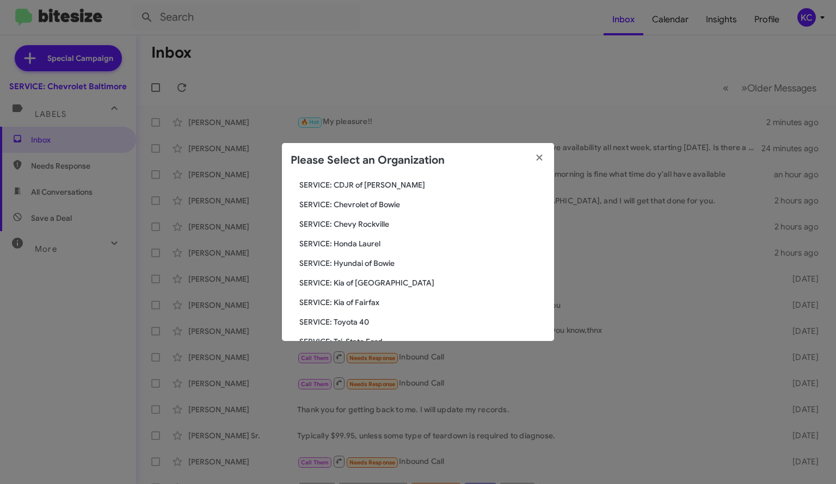
scroll to position [100, 0]
click at [372, 266] on span "SERVICE: Hyundai of Bowie" at bounding box center [422, 262] width 246 height 11
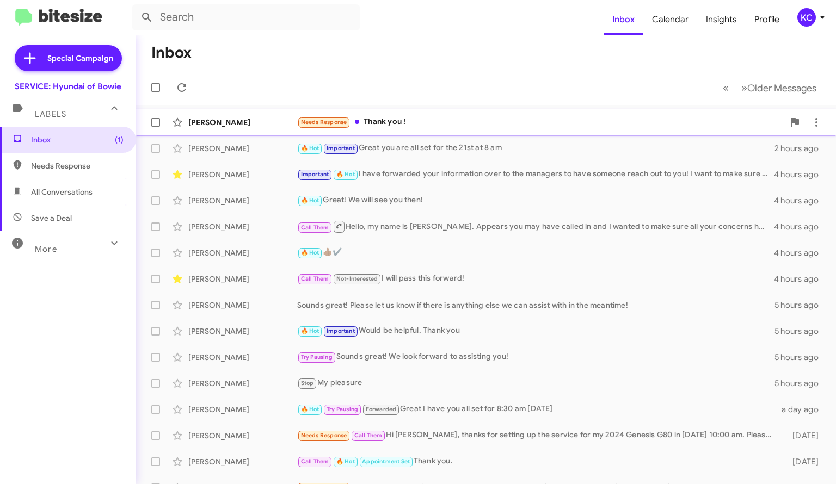
click at [427, 115] on div "[PERSON_NAME] Needs Response Thank you ! 16 minutes ago" at bounding box center [486, 123] width 682 height 22
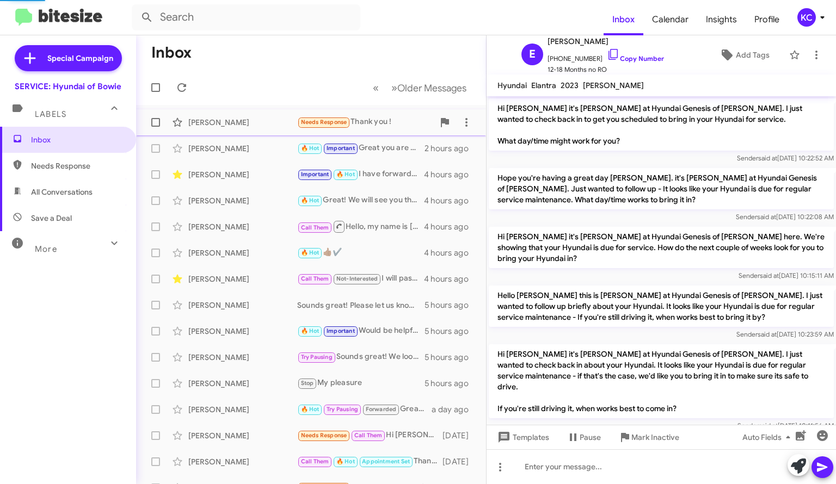
scroll to position [131, 0]
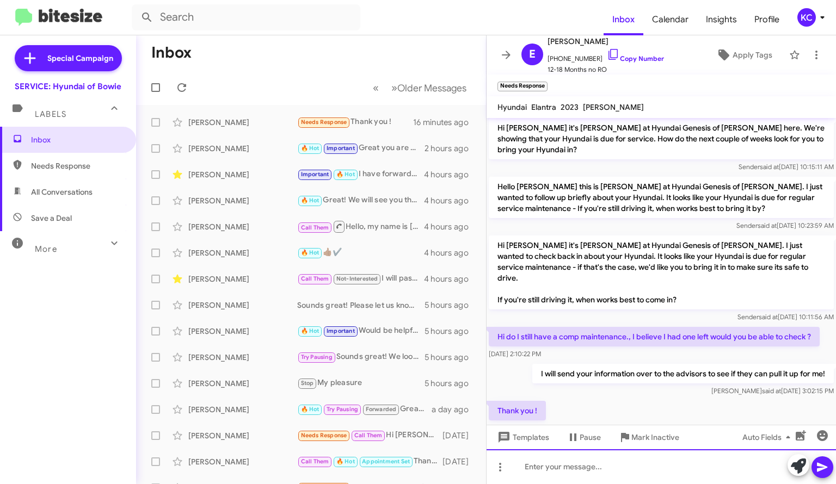
click at [607, 466] on div at bounding box center [661, 467] width 349 height 35
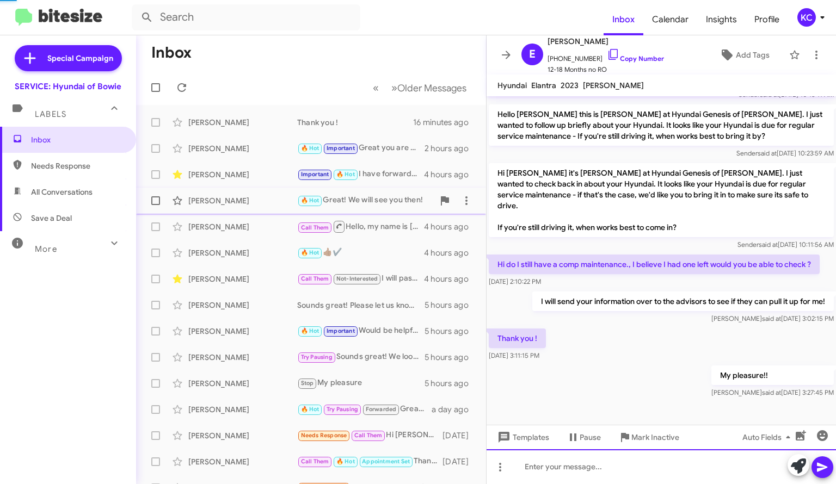
scroll to position [170, 0]
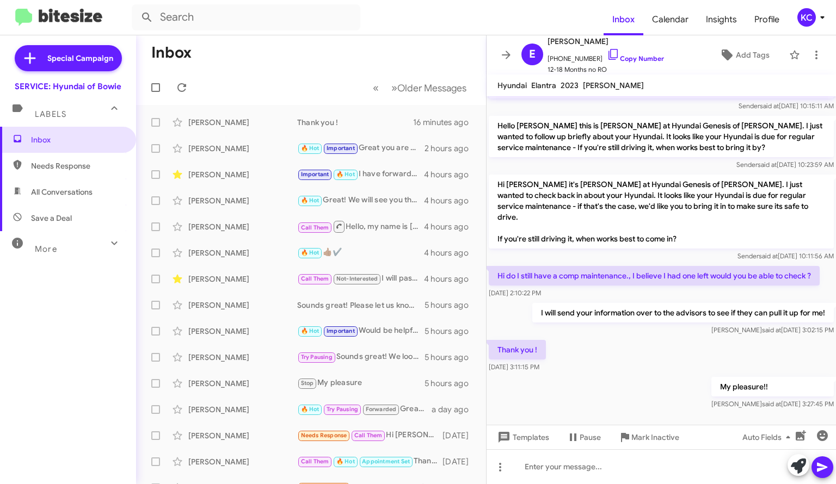
click at [89, 190] on span "All Conversations" at bounding box center [61, 192] width 61 height 11
type input "in:all-conversations"
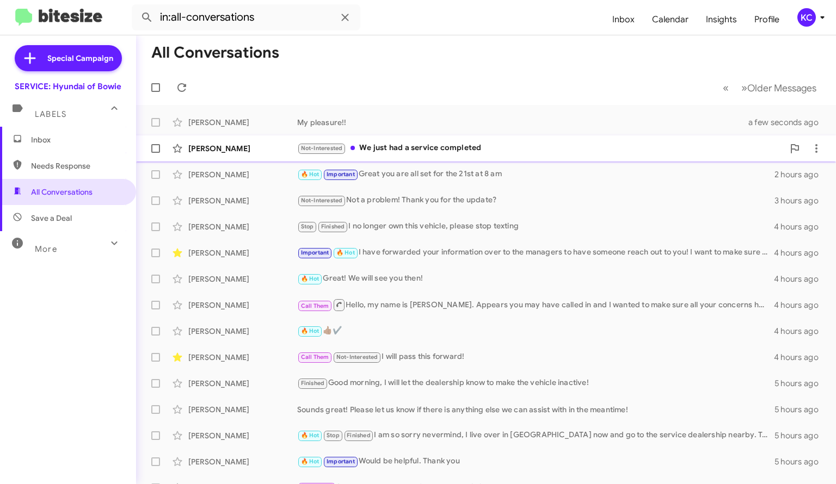
click at [441, 153] on div "Not-Interested We just had a service completed" at bounding box center [540, 148] width 487 height 13
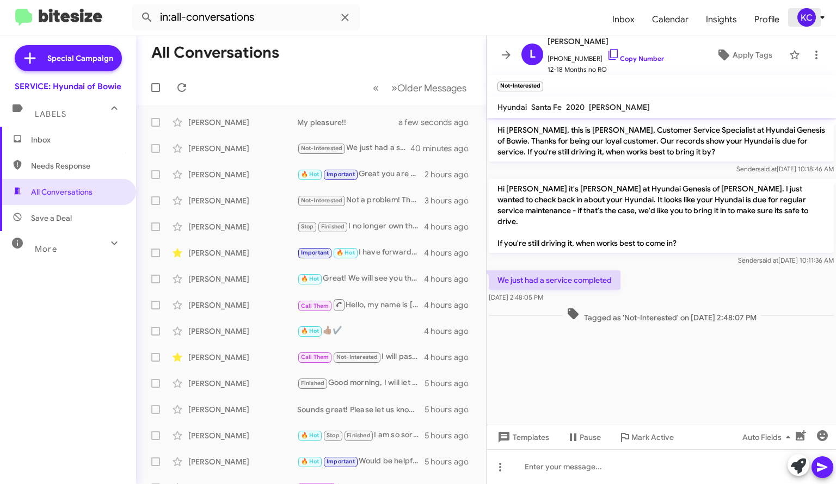
drag, startPoint x: 814, startPoint y: 9, endPoint x: 815, endPoint y: 16, distance: 7.2
click at [815, 16] on span "KC" at bounding box center [813, 17] width 33 height 19
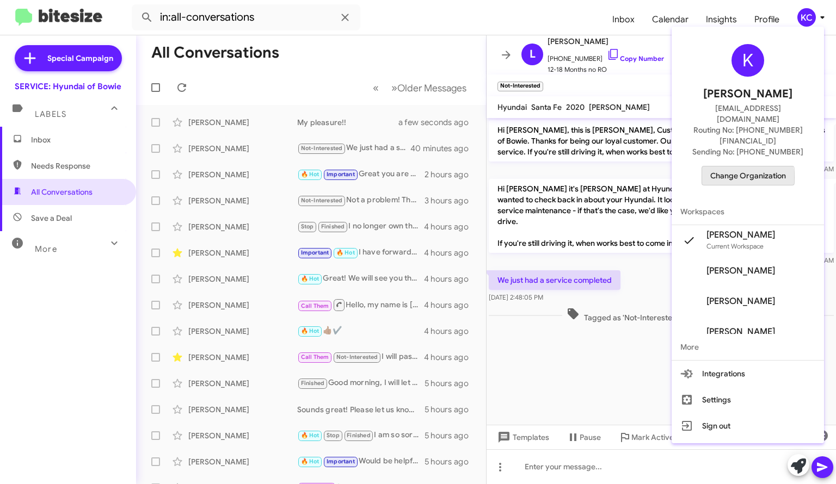
click at [731, 167] on span "Change Organization" at bounding box center [748, 176] width 76 height 19
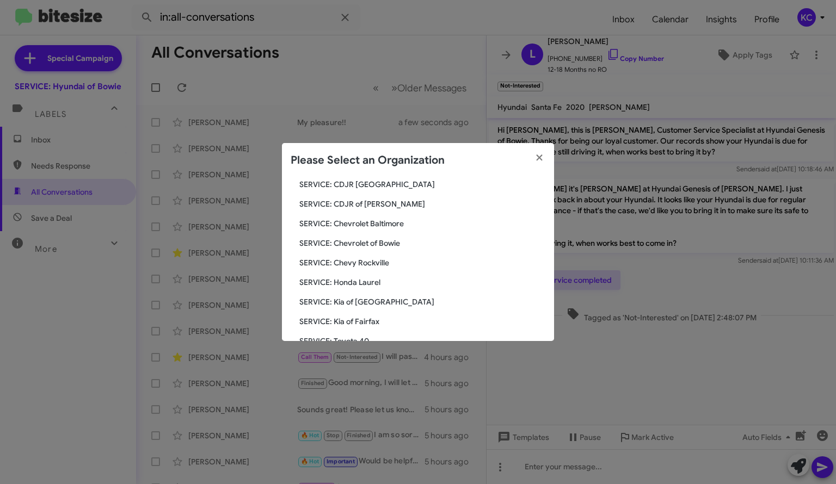
scroll to position [84, 0]
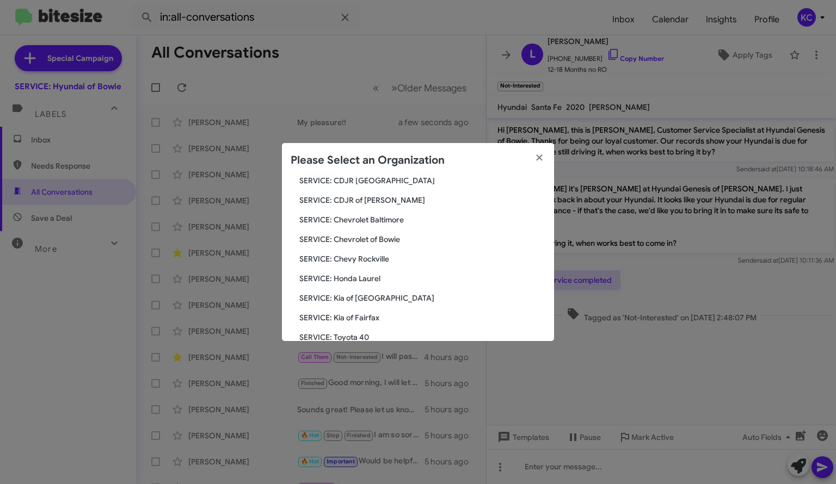
click at [380, 254] on span "SERVICE: Chevy Rockville" at bounding box center [422, 259] width 246 height 11
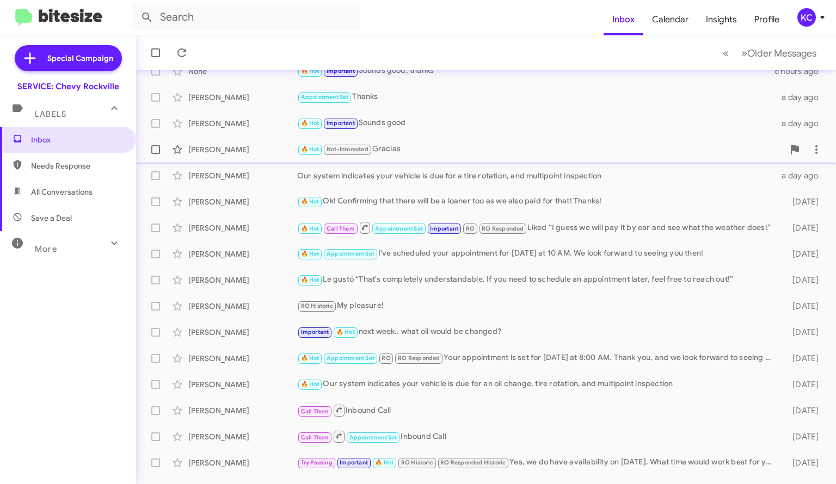
scroll to position [78, 0]
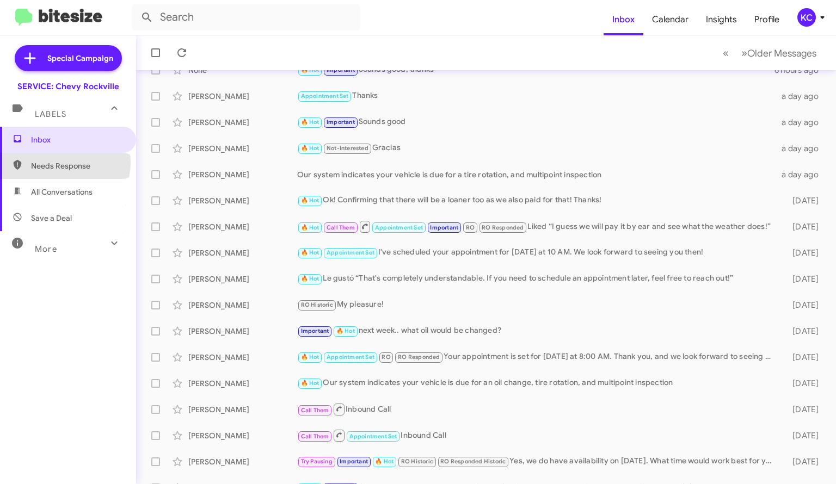
click at [64, 163] on span "Needs Response" at bounding box center [77, 166] width 93 height 11
type input "in:needs-response"
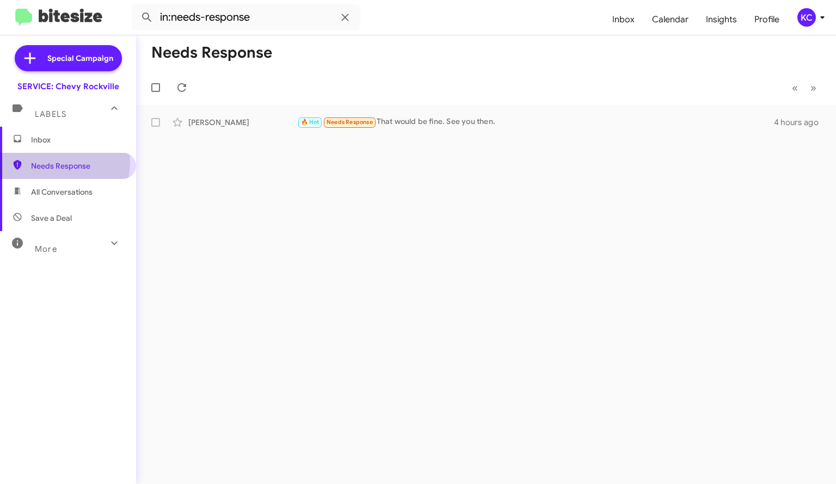
click at [64, 163] on span "Needs Response" at bounding box center [77, 166] width 93 height 11
click at [52, 133] on span "Inbox" at bounding box center [68, 140] width 136 height 26
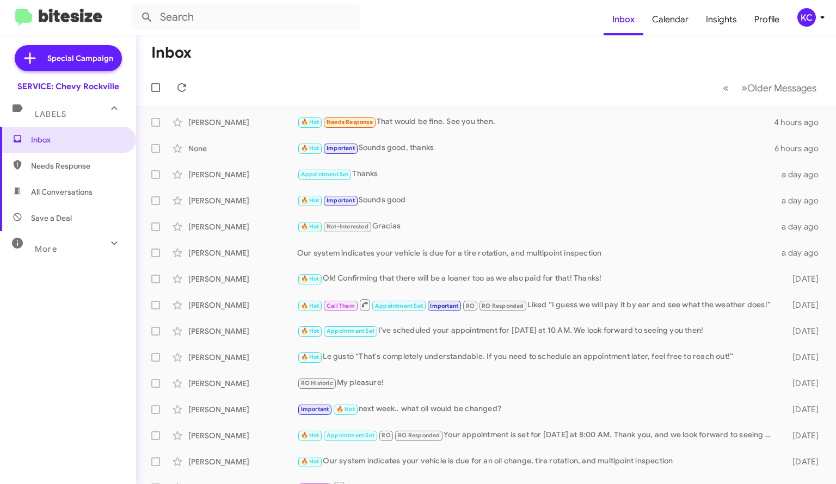
click at [87, 98] on mat-expansion-panel-header "Labels" at bounding box center [68, 109] width 136 height 35
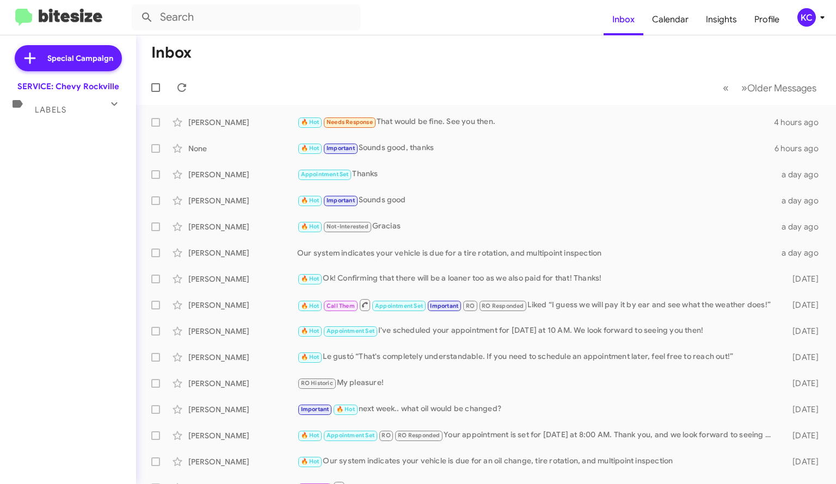
click at [88, 82] on div "SERVICE: Chevy Rockville" at bounding box center [68, 86] width 102 height 11
click at [808, 9] on div "KC" at bounding box center [806, 17] width 19 height 19
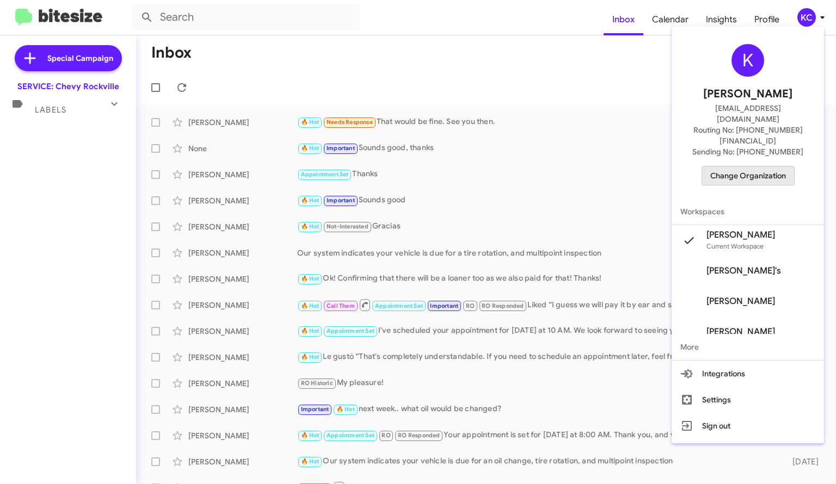
click at [751, 167] on span "Change Organization" at bounding box center [748, 176] width 76 height 19
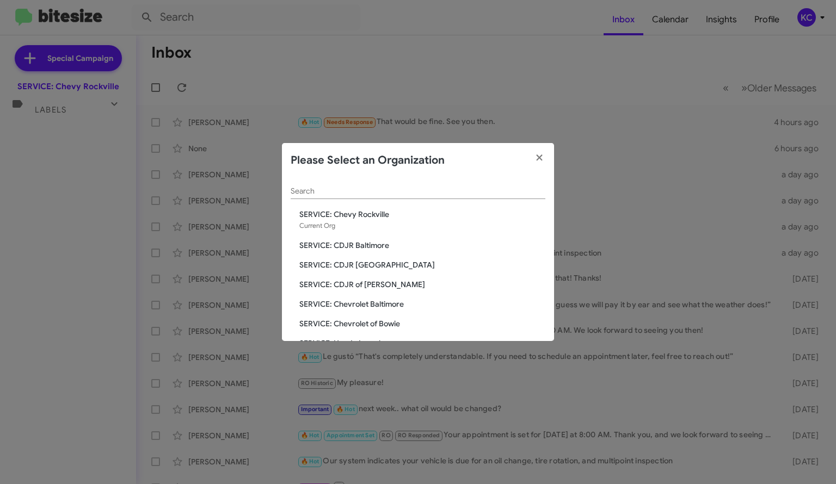
click at [385, 262] on span "SERVICE: CDJR Clarksville" at bounding box center [422, 265] width 246 height 11
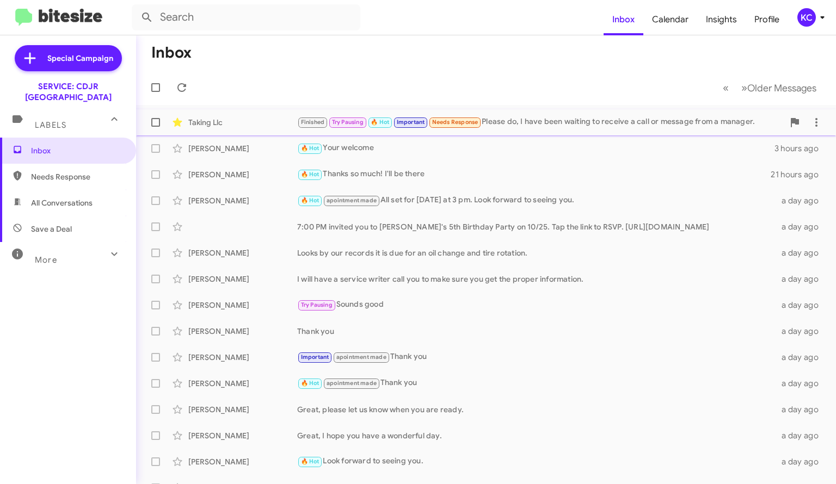
click at [265, 126] on div "Taking Llc" at bounding box center [242, 122] width 109 height 11
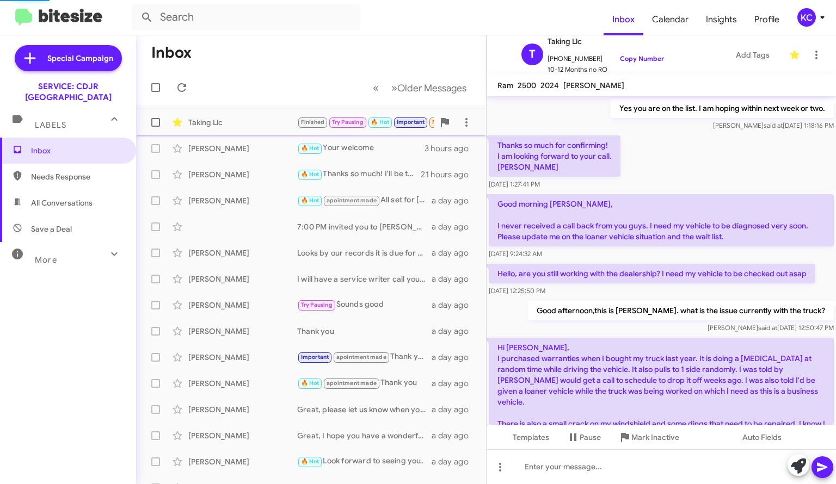
scroll to position [684, 0]
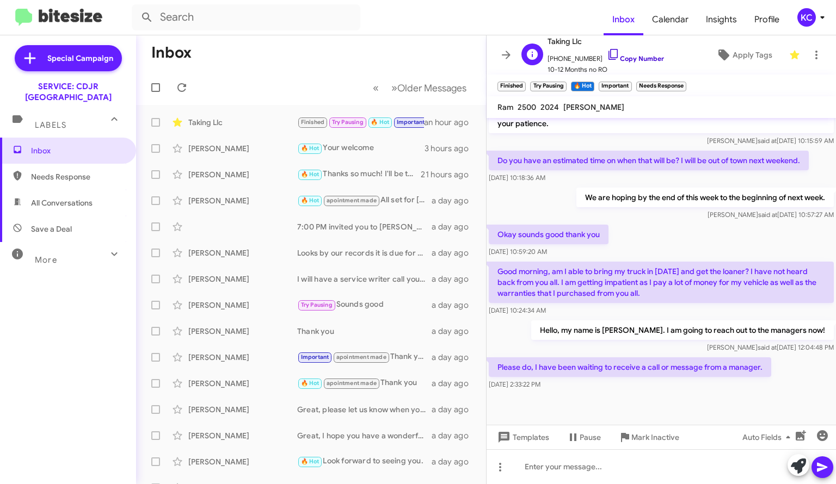
click at [607, 53] on icon at bounding box center [613, 54] width 13 height 13
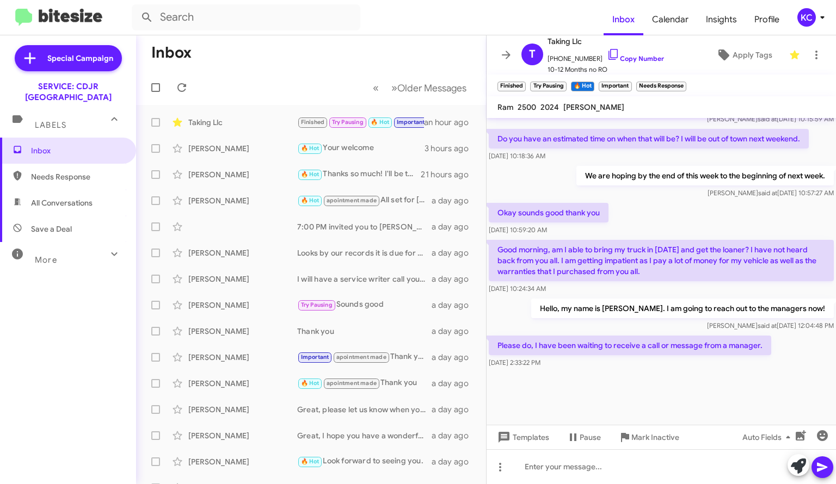
click at [807, 24] on div "KC" at bounding box center [806, 17] width 19 height 19
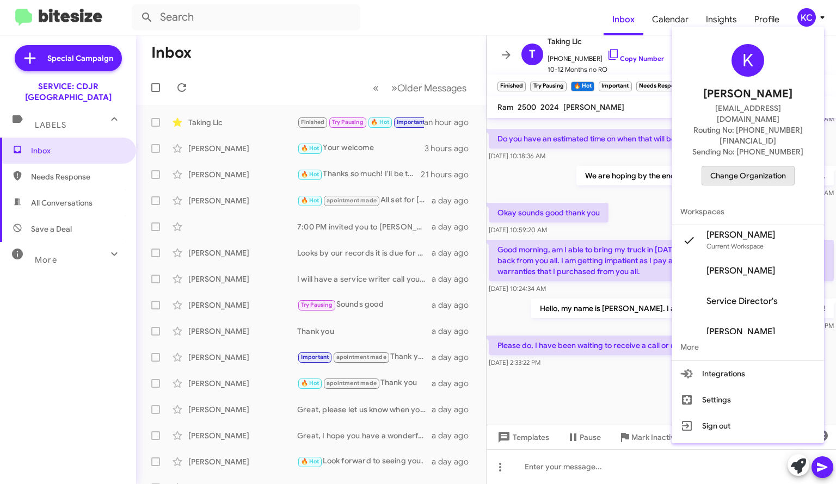
click at [765, 167] on span "Change Organization" at bounding box center [748, 176] width 76 height 19
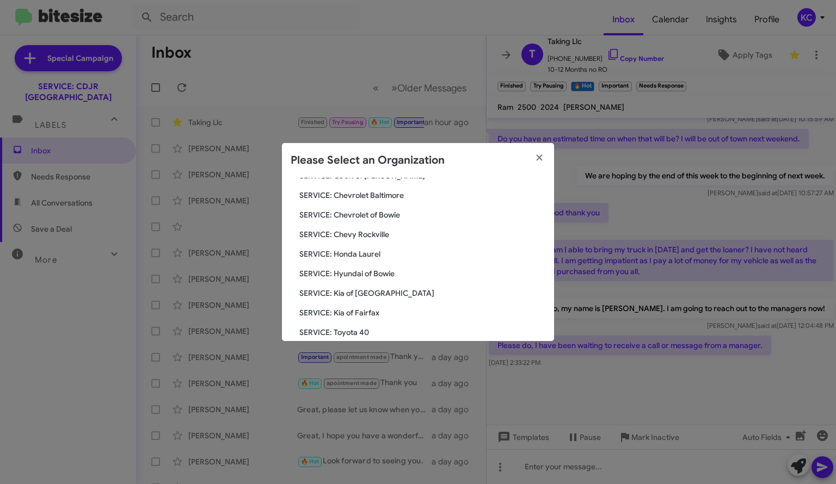
scroll to position [89, 0]
click at [360, 277] on span "SERVICE: Hyundai of Bowie" at bounding box center [422, 273] width 246 height 11
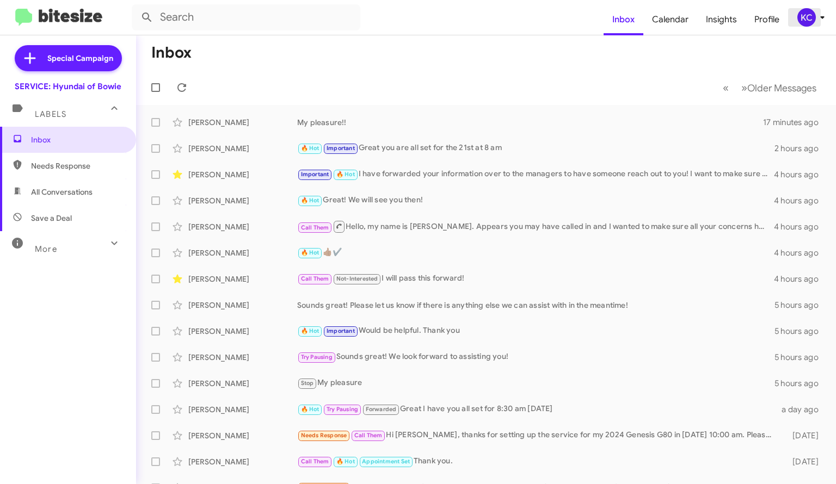
click at [802, 17] on div "KC" at bounding box center [806, 17] width 19 height 19
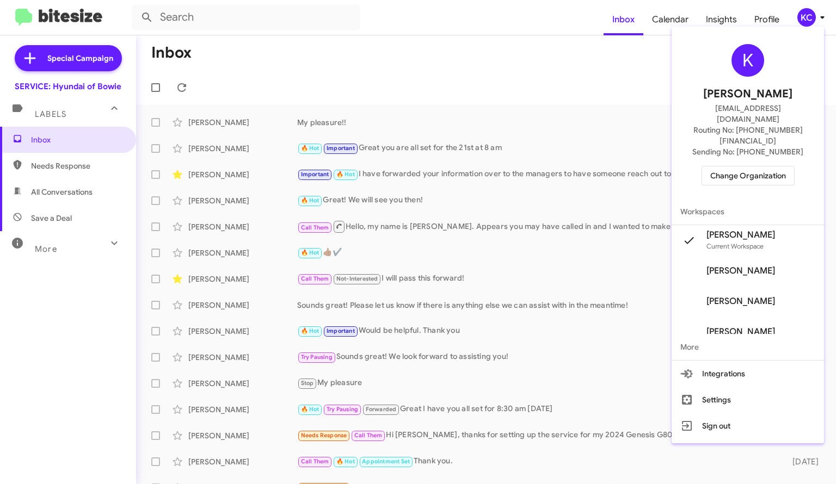
click at [746, 167] on span "Change Organization" at bounding box center [748, 176] width 76 height 19
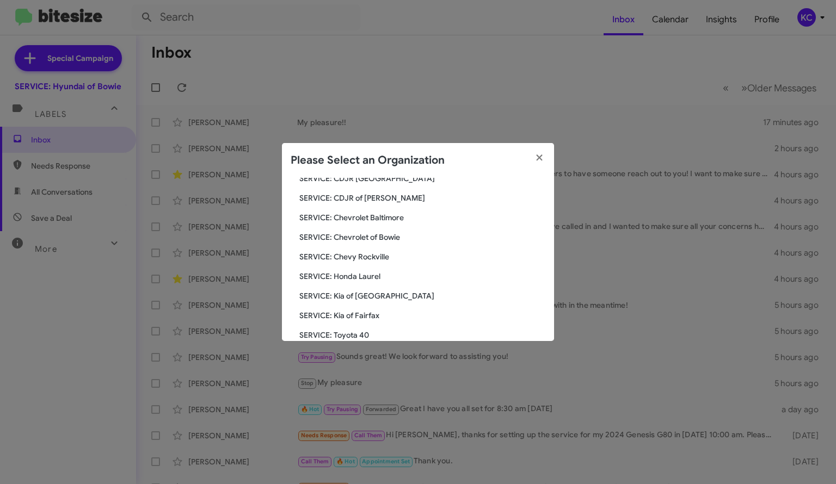
scroll to position [87, 0]
click at [346, 314] on span "SERVICE: Kia of Fairfax" at bounding box center [422, 315] width 246 height 11
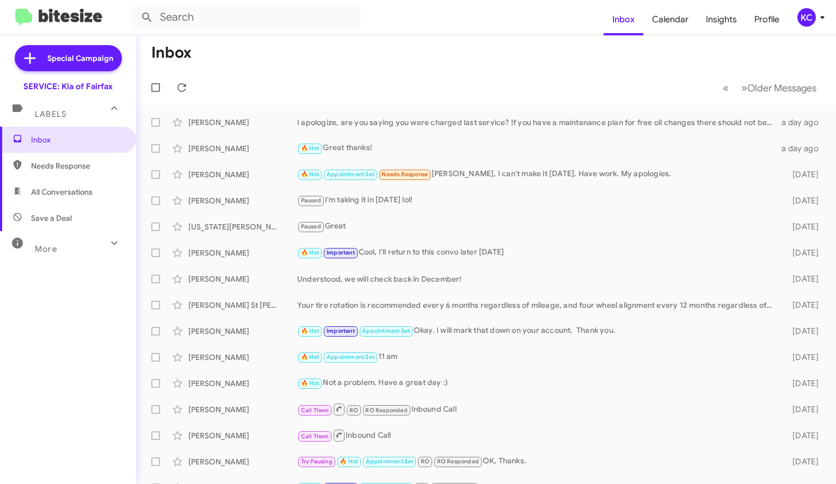
click at [801, 18] on div "KC" at bounding box center [806, 17] width 19 height 19
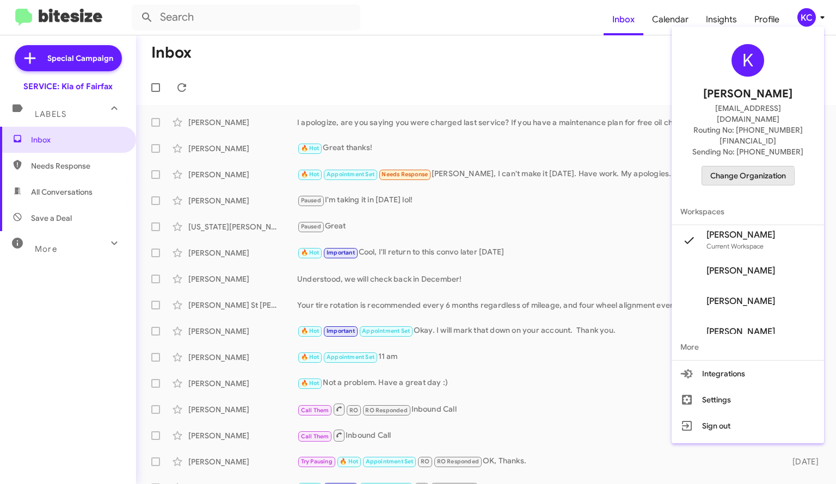
click at [739, 167] on span "Change Organization" at bounding box center [748, 176] width 76 height 19
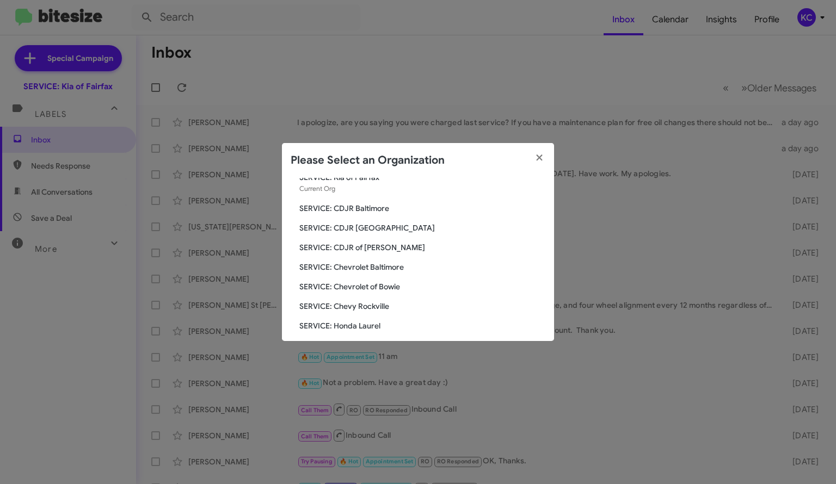
scroll to position [38, 0]
click at [370, 260] on div "Search SERVICE: Kia of Fairfax Current Org SERVICE: CDJR Baltimore SERVICE: CDJ…" at bounding box center [418, 259] width 272 height 163
click at [377, 280] on span "SERVICE: Chevrolet of Bowie" at bounding box center [422, 285] width 246 height 11
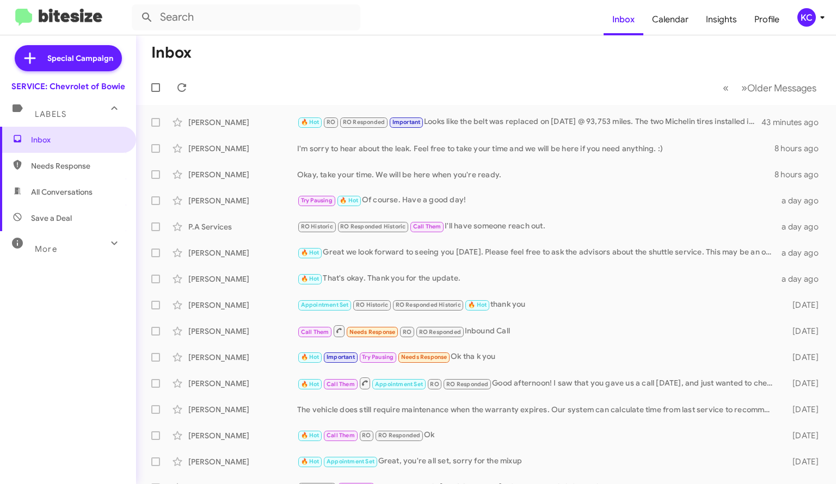
click at [811, 22] on div "KC" at bounding box center [806, 17] width 19 height 19
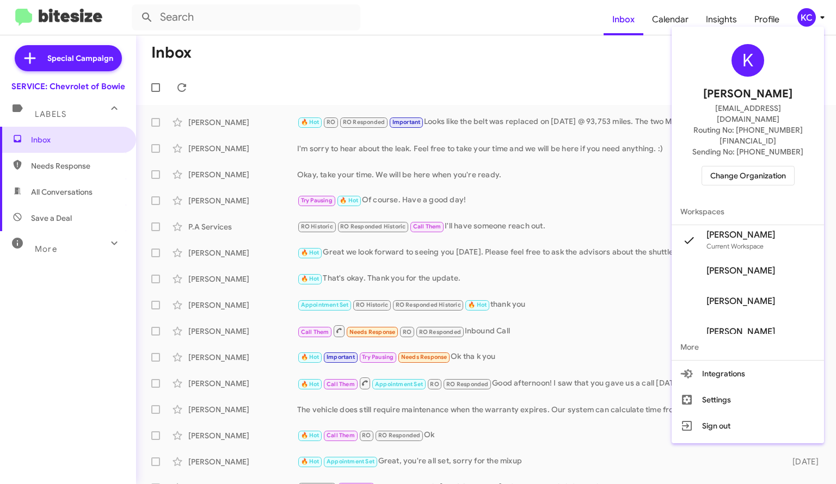
click at [749, 144] on div "K [PERSON_NAME] [EMAIL_ADDRESS][DOMAIN_NAME] Routing No: [PHONE_NUMBER][FINANCI…" at bounding box center [748, 115] width 152 height 168
click at [598, 153] on div at bounding box center [418, 242] width 836 height 484
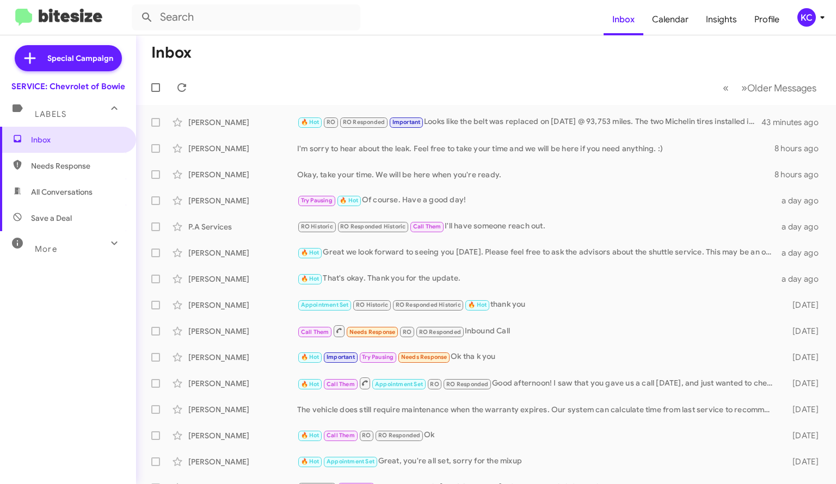
click at [598, 153] on div "I'm sorry to hear about the leak. Feel free to take your time and we will be he…" at bounding box center [535, 148] width 477 height 11
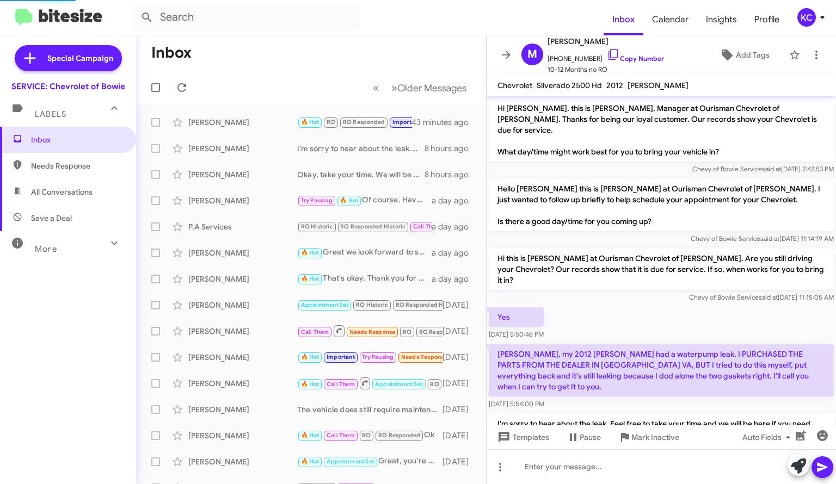
scroll to position [29, 0]
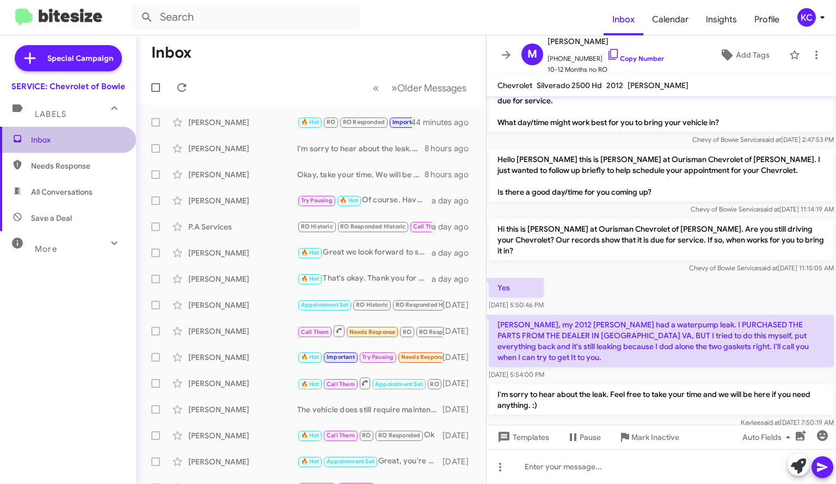
click at [71, 132] on span "Inbox" at bounding box center [68, 140] width 136 height 26
